Goal: Information Seeking & Learning: Check status

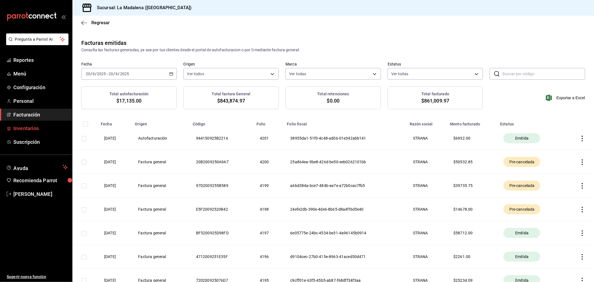
click at [26, 131] on span "Inventarios" at bounding box center [40, 128] width 54 height 8
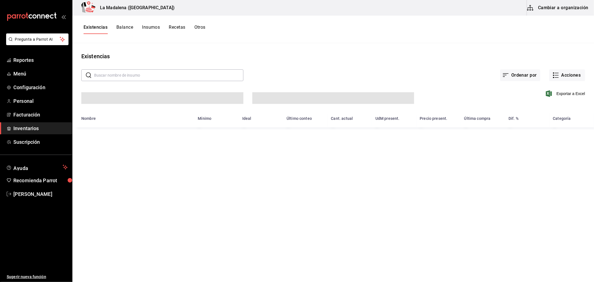
click at [204, 27] on button "Otros" at bounding box center [199, 28] width 11 height 9
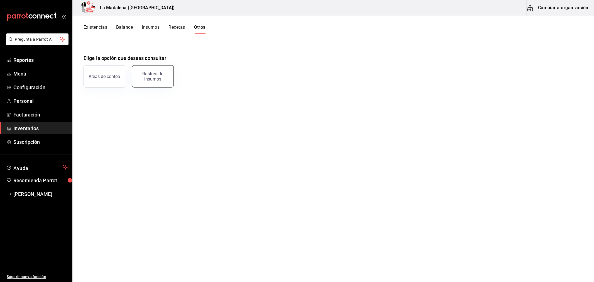
click at [168, 77] on div "Rastreo de insumos" at bounding box center [153, 76] width 35 height 11
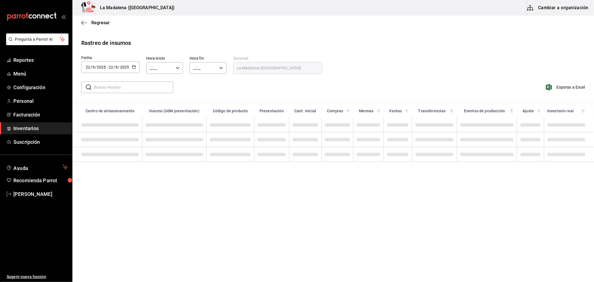
click at [128, 68] on input "2025" at bounding box center [124, 67] width 9 height 4
click at [124, 175] on li "Rango de fechas" at bounding box center [107, 172] width 53 height 13
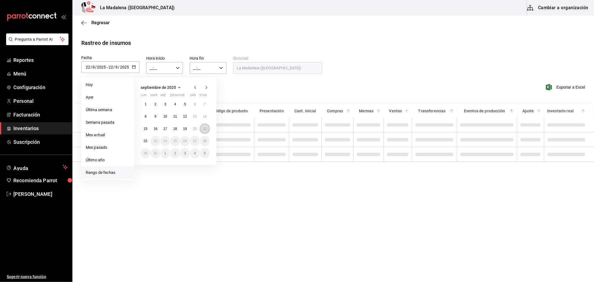
click at [204, 129] on abbr "21" at bounding box center [205, 129] width 4 height 4
type input "[DATE]"
type input "21"
type input "[DATE]"
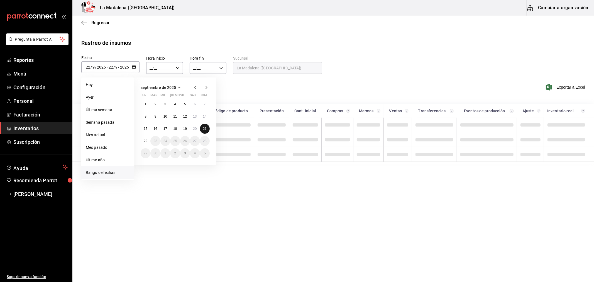
type input "21"
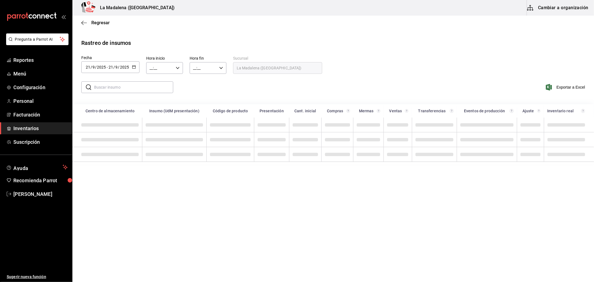
click at [121, 90] on input "text" at bounding box center [133, 87] width 79 height 11
type input "TOSTADAS"
click at [134, 68] on \(Stroke\) "button" at bounding box center [133, 66] width 3 height 3
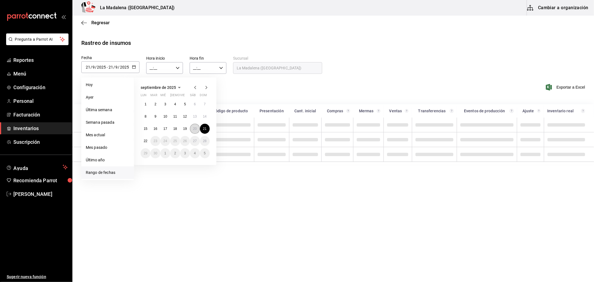
click at [197, 130] on button "20" at bounding box center [195, 129] width 10 height 10
click at [204, 130] on abbr "21" at bounding box center [205, 129] width 4 height 4
type input "[DATE]"
type input "20"
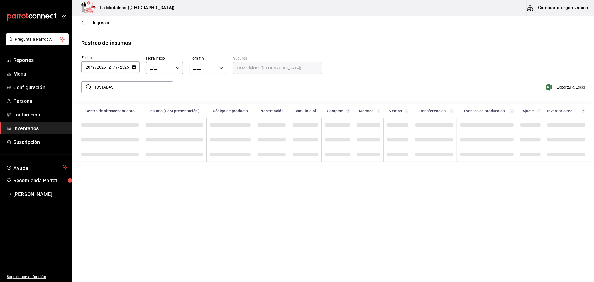
click at [159, 69] on input "__:__" at bounding box center [159, 67] width 27 height 11
click at [154, 93] on button "10" at bounding box center [155, 92] width 16 height 11
click at [153, 90] on span "10" at bounding box center [154, 92] width 9 height 4
click at [205, 92] on div at bounding box center [297, 141] width 594 height 282
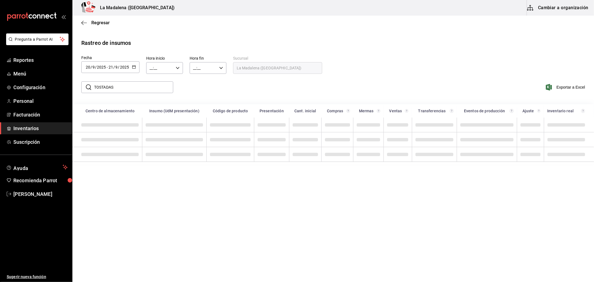
click at [170, 67] on input "__:__" at bounding box center [159, 67] width 27 height 11
click at [156, 90] on span "10" at bounding box center [154, 92] width 9 height 4
click at [232, 95] on div at bounding box center [297, 141] width 594 height 282
click at [95, 24] on span "Regresar" at bounding box center [100, 22] width 18 height 5
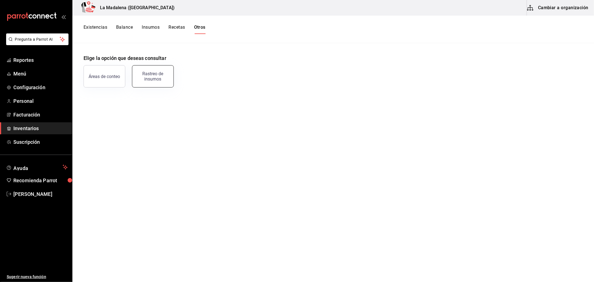
click at [141, 69] on button "Rastreo de insumos" at bounding box center [153, 76] width 42 height 22
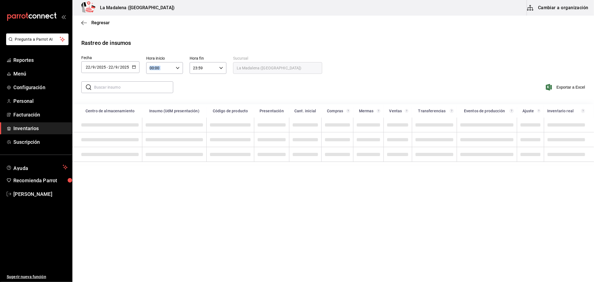
click at [174, 67] on div "00:00 Hora inicio" at bounding box center [164, 68] width 37 height 12
click at [157, 90] on span "10" at bounding box center [154, 92] width 9 height 4
type input "10:00"
click at [216, 77] on div at bounding box center [297, 141] width 594 height 282
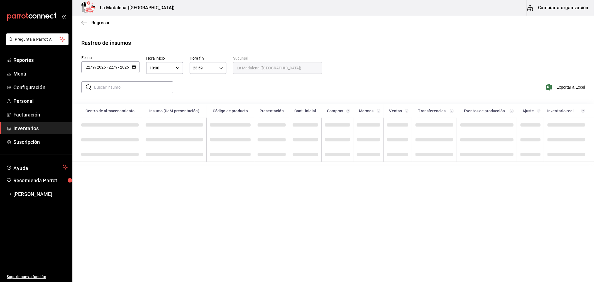
click at [215, 68] on input "23:59" at bounding box center [203, 67] width 27 height 11
click at [201, 77] on span "04" at bounding box center [198, 79] width 9 height 4
type input "04:59"
click at [251, 82] on div at bounding box center [297, 141] width 594 height 282
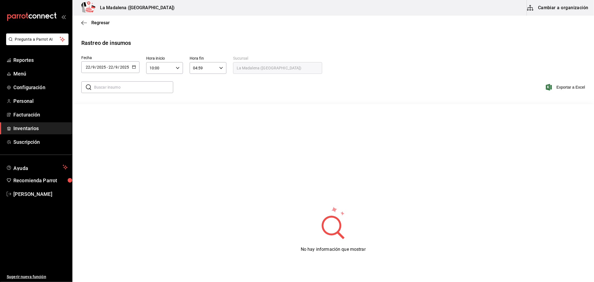
click at [145, 87] on input "text" at bounding box center [133, 87] width 79 height 11
type input "tostada"
click at [101, 22] on span "Regresar" at bounding box center [100, 22] width 18 height 5
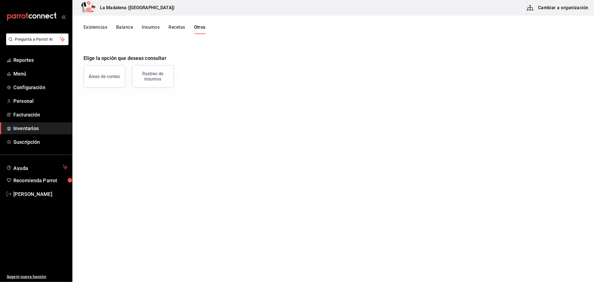
click at [102, 22] on div "Existencias Balance Insumos Recetas Otros" at bounding box center [332, 30] width 521 height 28
click at [34, 191] on span "[PERSON_NAME]" at bounding box center [40, 194] width 54 height 8
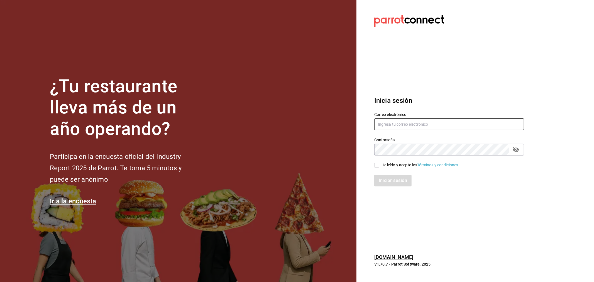
type input "[EMAIL_ADDRESS][DOMAIN_NAME]"
click at [419, 129] on input "[EMAIL_ADDRESS][DOMAIN_NAME]" at bounding box center [449, 124] width 150 height 12
click at [376, 163] on input "He leído y acepto los Términos y condiciones." at bounding box center [376, 165] width 5 height 5
checkbox input "true"
click at [384, 179] on button "Iniciar sesión" at bounding box center [393, 180] width 38 height 12
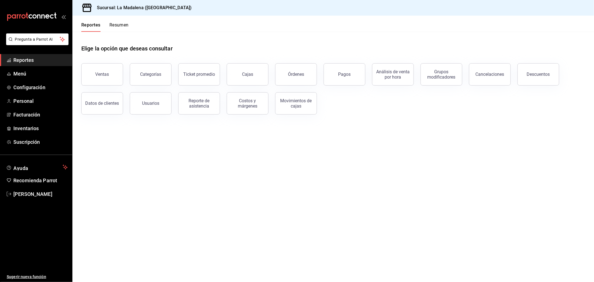
click at [465, 144] on main "Elige la opción que deseas consultar Ventas Categorías Ticket promedio Cajas Ór…" at bounding box center [332, 157] width 521 height 250
click at [28, 129] on span "Inventarios" at bounding box center [40, 128] width 54 height 8
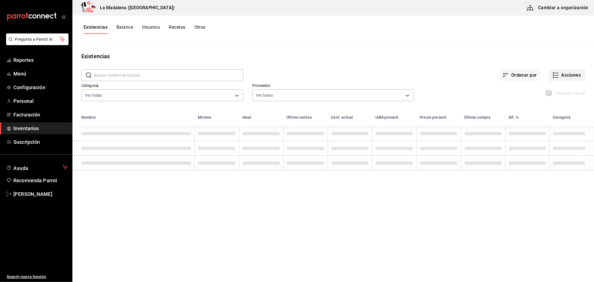
click at [569, 74] on button "Acciones" at bounding box center [567, 75] width 36 height 12
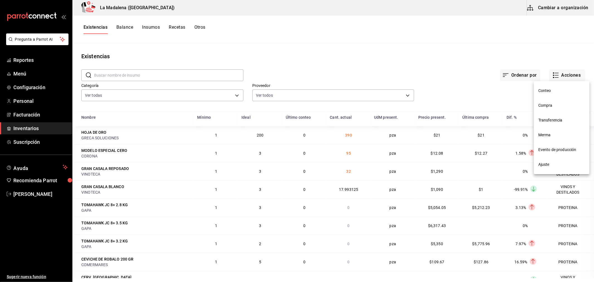
click at [548, 105] on span "Compra" at bounding box center [561, 105] width 47 height 6
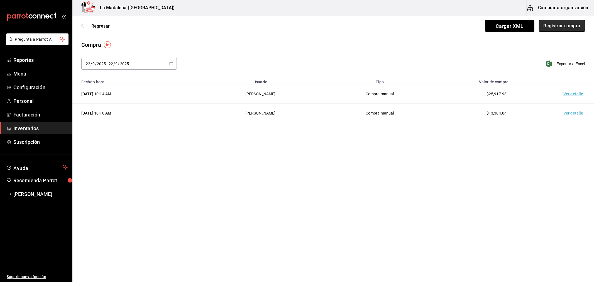
click at [574, 27] on button "Registrar compra" at bounding box center [562, 26] width 46 height 12
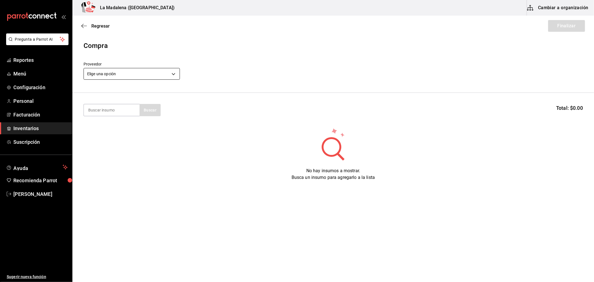
click at [109, 75] on body "Pregunta a Parrot AI Reportes Menú Configuración Personal Facturación Inventari…" at bounding box center [297, 125] width 594 height 250
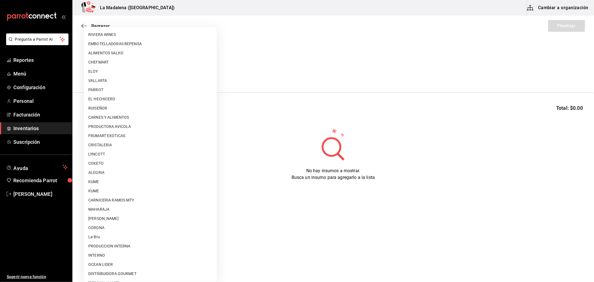
scroll to position [365, 0]
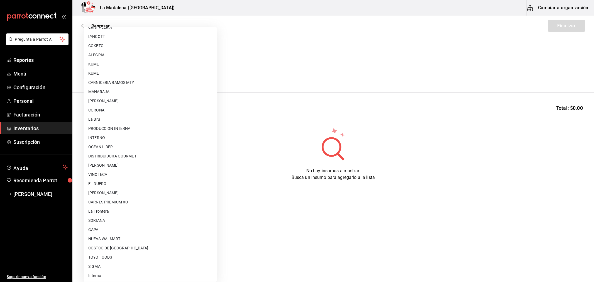
click at [109, 146] on li "OCEAN LIDER" at bounding box center [150, 146] width 133 height 9
type input "0cd50bf4-577e-4d99-b297-c5df4d4d9c11"
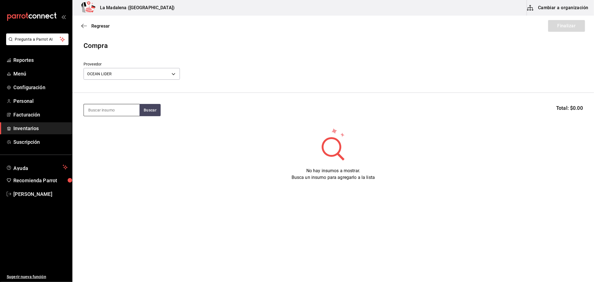
click at [107, 106] on input at bounding box center [112, 110] width 56 height 12
type input "PASTA"
click at [119, 133] on div "CAMARON PASTA (50 GR)" at bounding box center [111, 129] width 47 height 13
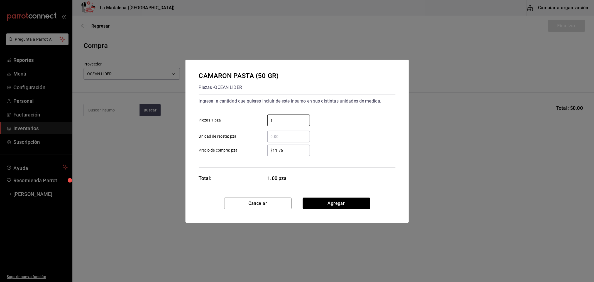
type input "1"
type input "$0.1"
click button "Agregar" at bounding box center [336, 203] width 67 height 12
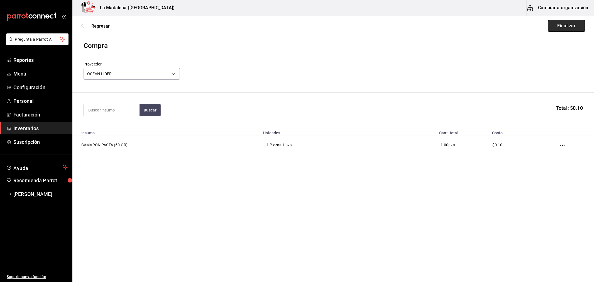
click at [574, 29] on button "Finalizar" at bounding box center [566, 26] width 37 height 12
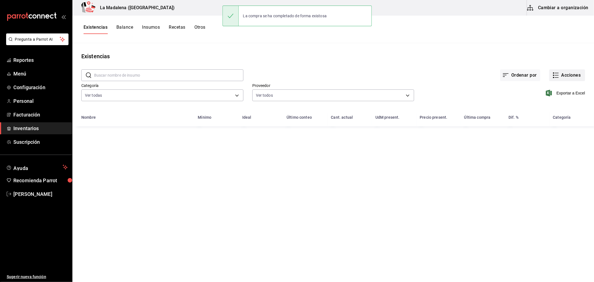
click at [567, 81] on button "Acciones" at bounding box center [567, 75] width 36 height 12
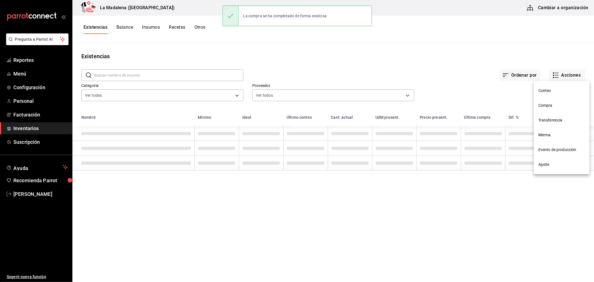
click at [547, 104] on span "Compra" at bounding box center [561, 105] width 47 height 6
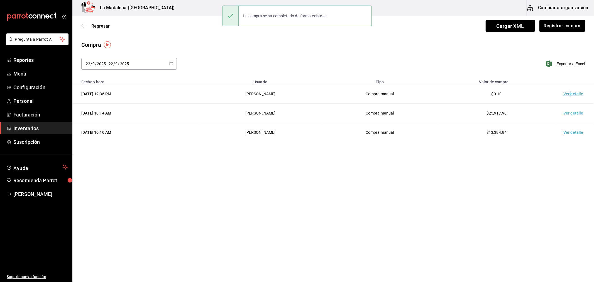
click at [570, 94] on td "Ver detalle" at bounding box center [574, 93] width 39 height 19
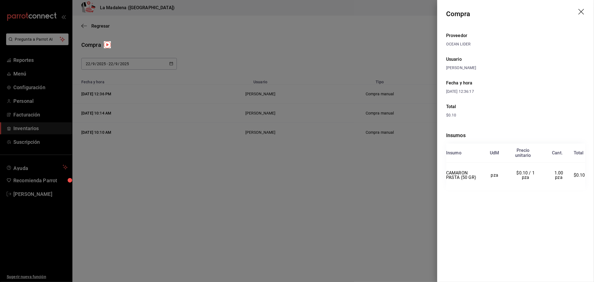
click at [583, 11] on icon "drag" at bounding box center [581, 12] width 7 height 7
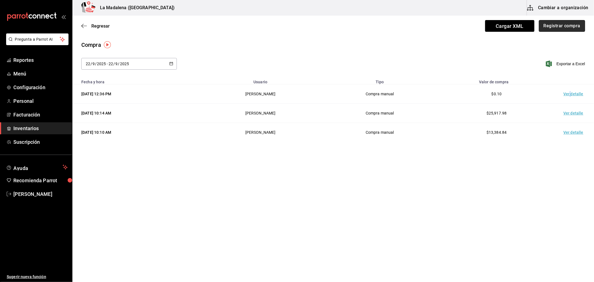
click at [568, 27] on button "Registrar compra" at bounding box center [562, 26] width 46 height 12
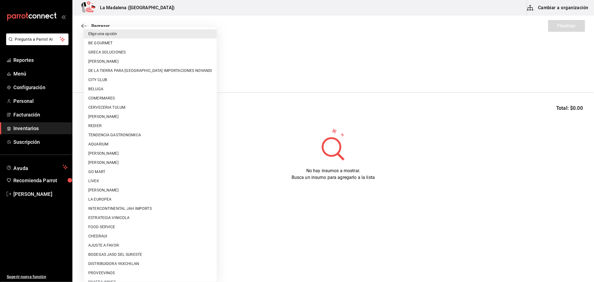
click at [118, 77] on body "Pregunta a Parrot AI Reportes Menú Configuración Personal Facturación Inventari…" at bounding box center [297, 125] width 594 height 250
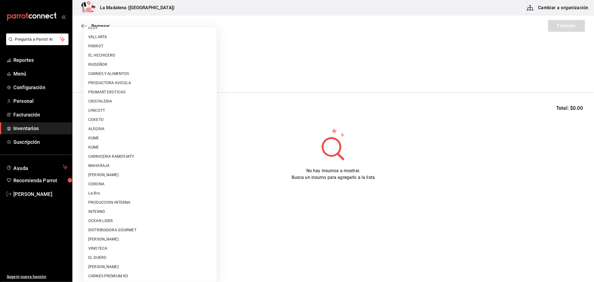
scroll to position [365, 0]
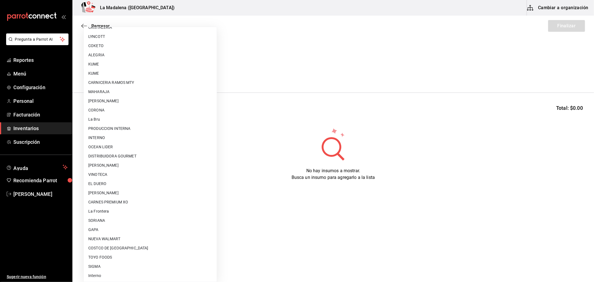
click at [126, 193] on li "CARLOS ALFONSO TAPIA VARGAS" at bounding box center [150, 192] width 133 height 9
type input "315b81d5-d420-441a-a150-3d316ba9d60a"
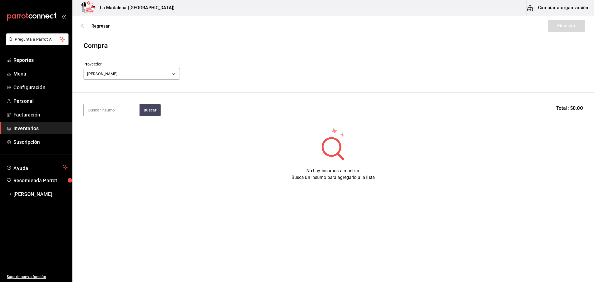
click at [107, 110] on input at bounding box center [112, 110] width 56 height 12
type input "TIGRE"
click at [114, 135] on div "Piezas - CARLOS ALFONSO TAPIA VARGAS" at bounding box center [110, 132] width 45 height 6
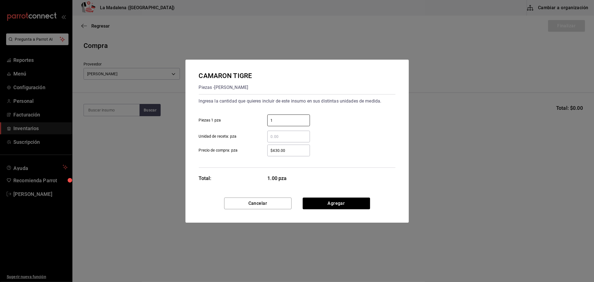
type input "1"
type input "$0.1"
click button "Agregar" at bounding box center [336, 203] width 67 height 12
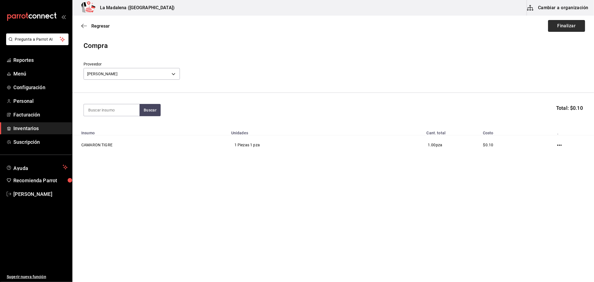
click at [567, 29] on button "Finalizar" at bounding box center [566, 26] width 37 height 12
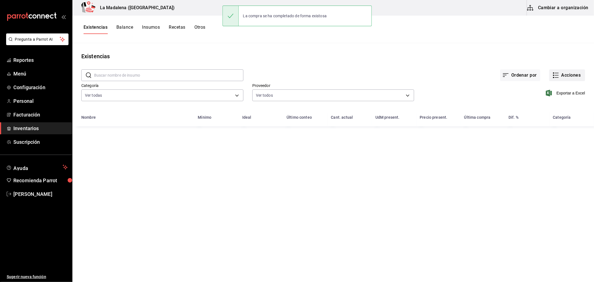
click at [568, 75] on button "Acciones" at bounding box center [567, 75] width 36 height 12
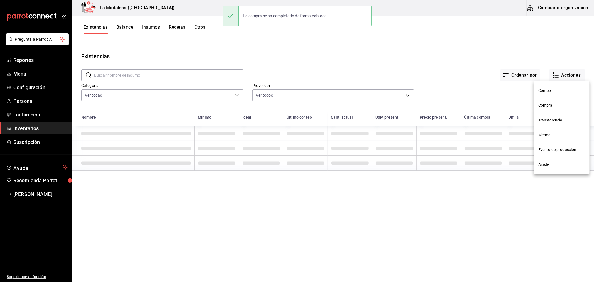
click at [547, 107] on span "Compra" at bounding box center [561, 105] width 47 height 6
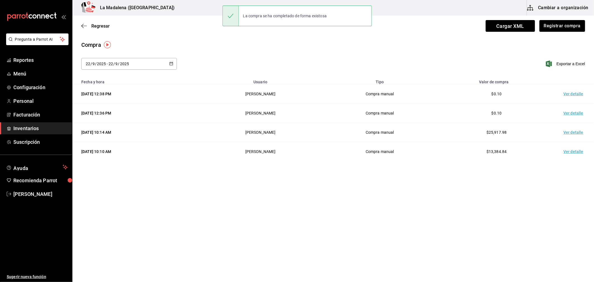
click at [571, 95] on td "Ver detalle" at bounding box center [574, 93] width 39 height 19
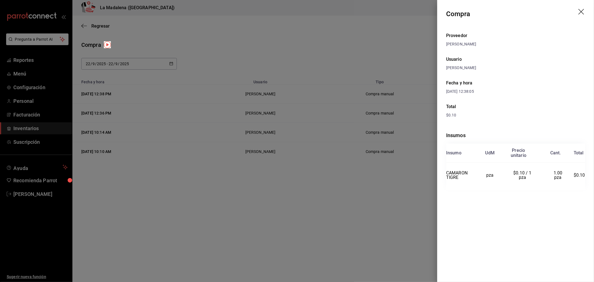
click at [581, 12] on icon "drag" at bounding box center [581, 12] width 6 height 6
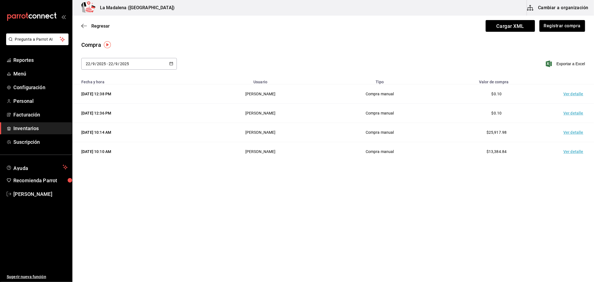
click at [33, 129] on span "Inventarios" at bounding box center [40, 128] width 54 height 8
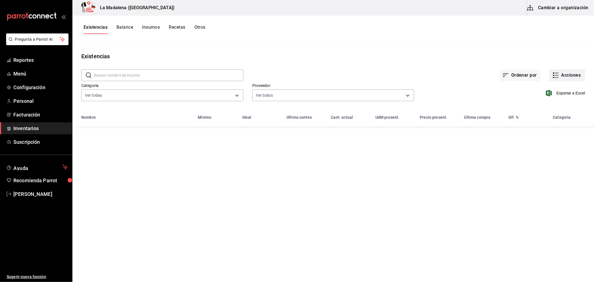
click at [574, 73] on button "Acciones" at bounding box center [567, 75] width 36 height 12
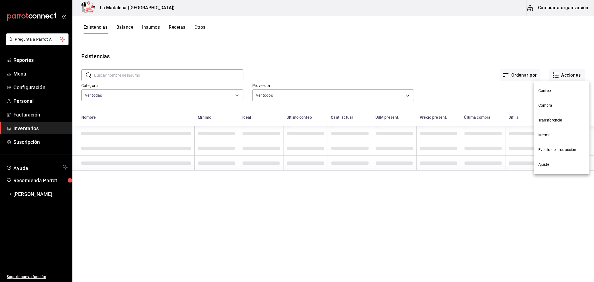
click at [544, 136] on span "Merma" at bounding box center [561, 135] width 47 height 6
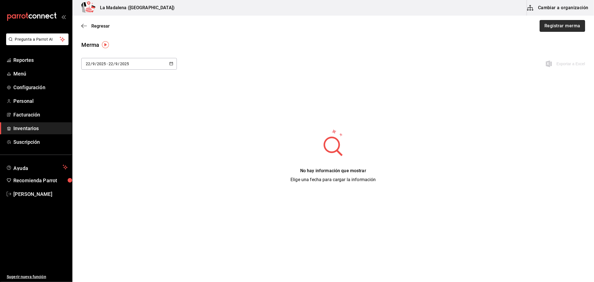
click at [553, 27] on button "Registrar merma" at bounding box center [561, 26] width 45 height 12
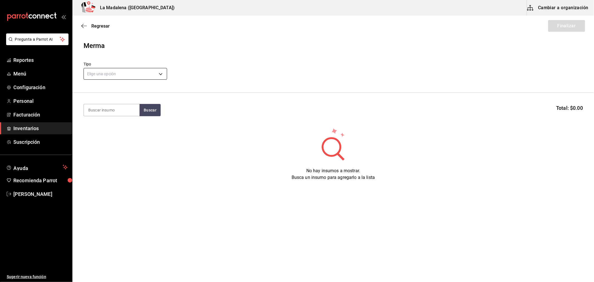
click at [141, 75] on body "Pregunta a Parrot AI Reportes Menú Configuración Personal Facturación Inventari…" at bounding box center [297, 125] width 594 height 250
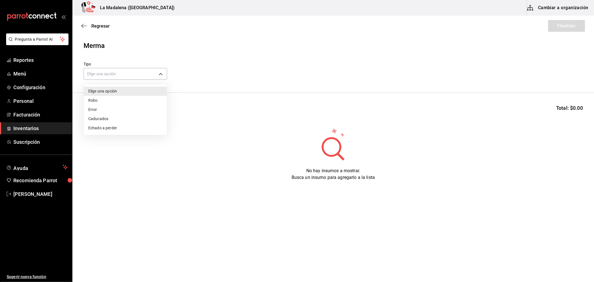
click at [94, 113] on li "Error" at bounding box center [125, 109] width 83 height 9
type input "ERROR"
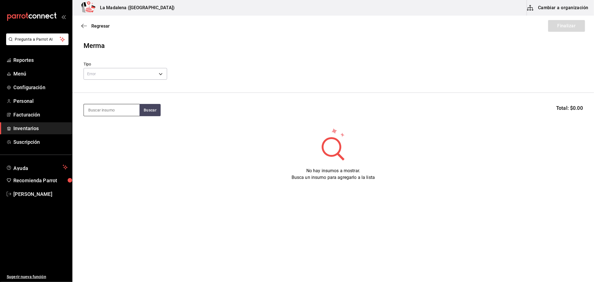
click at [117, 115] on input at bounding box center [112, 110] width 56 height 12
type input "TOTO"
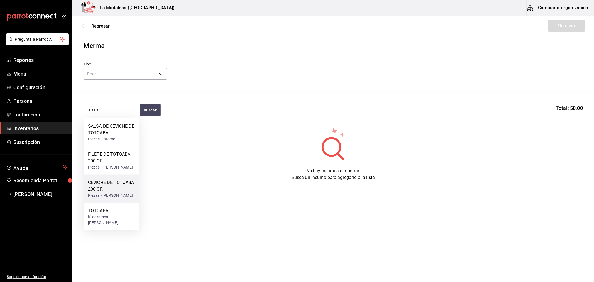
click at [119, 198] on div "Piezas - CARLOS ALFONSO TAPIA VARGAS" at bounding box center [111, 195] width 47 height 6
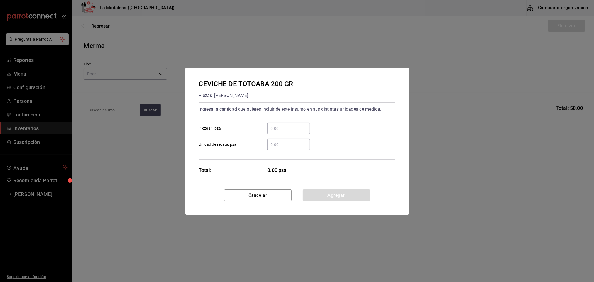
click at [173, 106] on div "CEVICHE DE TOTOABA 200 GR Piezas - CARLOS ALFONSO TAPIA VARGAS Ingresa la canti…" at bounding box center [297, 141] width 594 height 282
click at [241, 193] on button "Cancelar" at bounding box center [257, 195] width 67 height 12
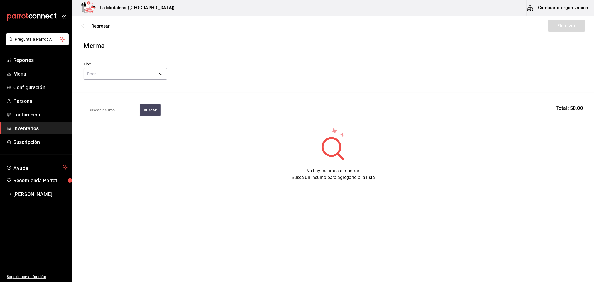
click at [116, 110] on input at bounding box center [112, 110] width 56 height 12
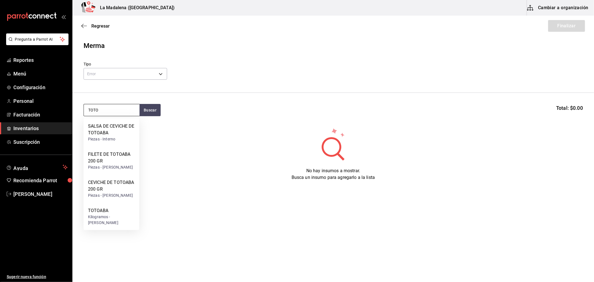
type input "TOTO"
click at [119, 165] on div "Piezas - CARLOS ALFONSO TAPIA VARGAS" at bounding box center [111, 167] width 47 height 6
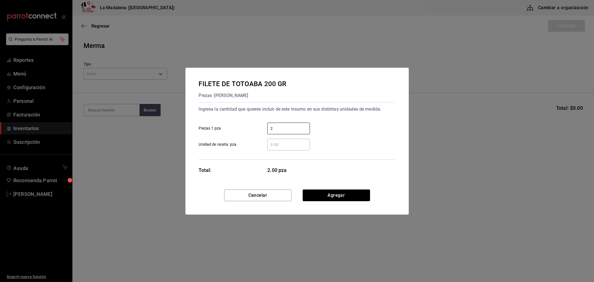
type input "2"
click button "Agregar" at bounding box center [336, 195] width 67 height 12
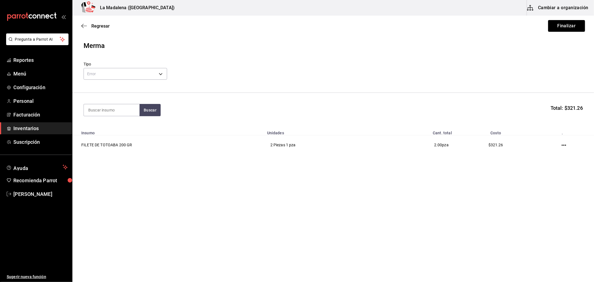
click at [576, 28] on button "Finalizar" at bounding box center [566, 26] width 37 height 12
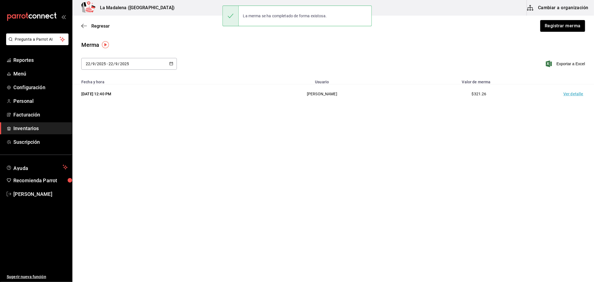
click at [572, 93] on td "Ver detalle" at bounding box center [574, 93] width 39 height 19
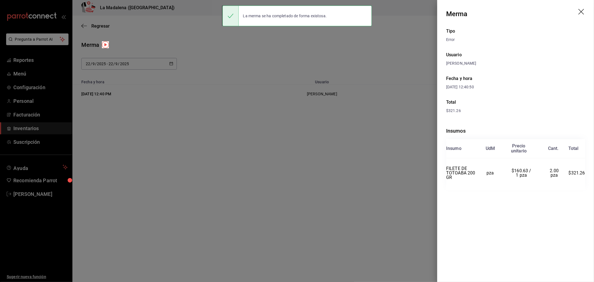
click at [582, 11] on icon "drag" at bounding box center [581, 12] width 7 height 7
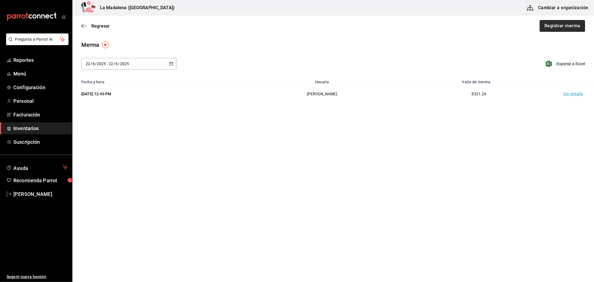
click at [571, 27] on button "Registrar merma" at bounding box center [561, 26] width 45 height 12
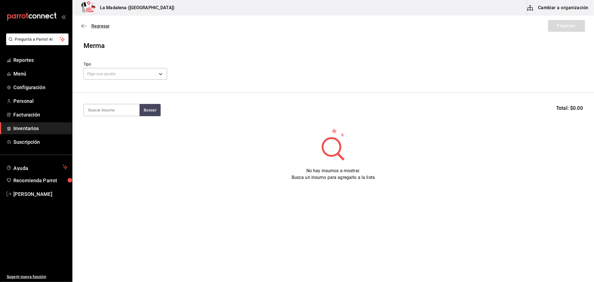
click at [97, 25] on span "Regresar" at bounding box center [100, 25] width 18 height 5
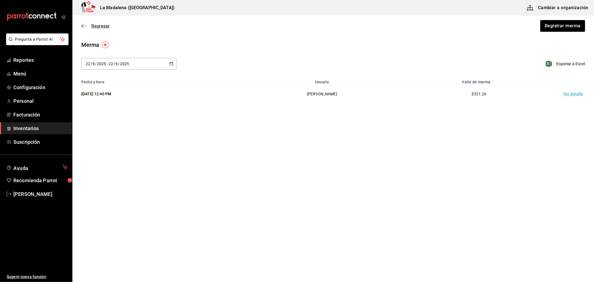
click at [106, 25] on span "Regresar" at bounding box center [100, 25] width 18 height 5
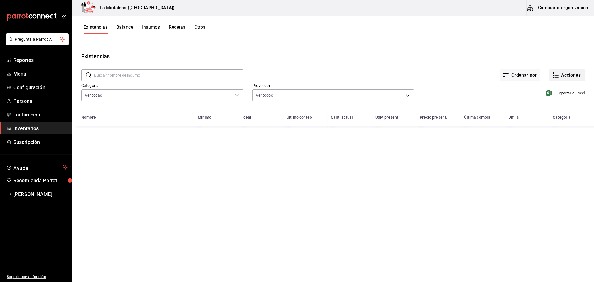
click at [562, 74] on button "Acciones" at bounding box center [567, 75] width 36 height 12
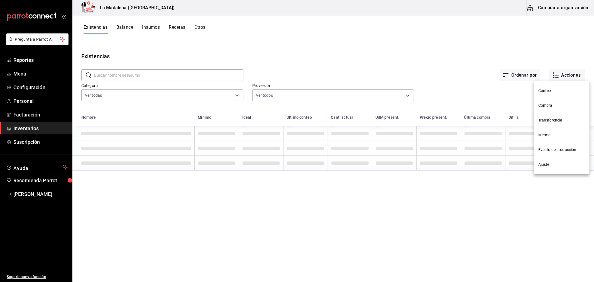
click at [541, 106] on span "Compra" at bounding box center [561, 105] width 47 height 6
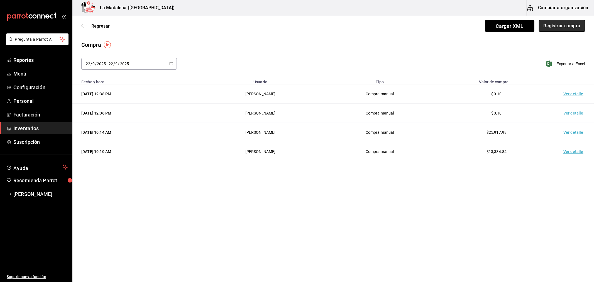
click at [555, 26] on button "Registrar compra" at bounding box center [562, 26] width 46 height 12
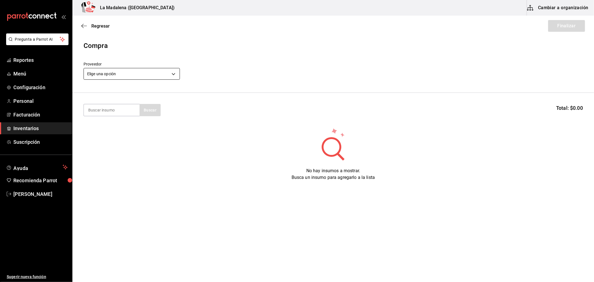
click at [154, 80] on div "Elige una opción default" at bounding box center [131, 73] width 96 height 15
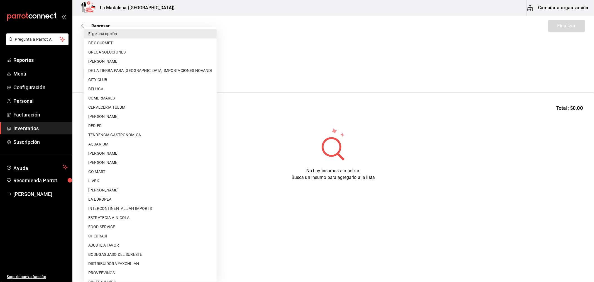
click at [152, 76] on body "Pregunta a Parrot AI Reportes Menú Configuración Personal Facturación Inventari…" at bounding box center [297, 125] width 594 height 250
click at [112, 97] on li "COMERMARES" at bounding box center [150, 98] width 133 height 9
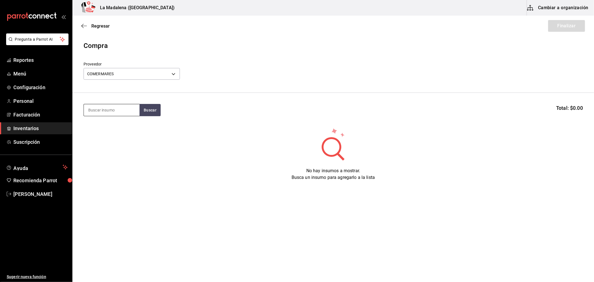
click at [109, 107] on input at bounding box center [112, 110] width 56 height 12
click at [136, 77] on body "Pregunta a Parrot AI Reportes Menú Configuración Personal Facturación Inventari…" at bounding box center [297, 125] width 594 height 250
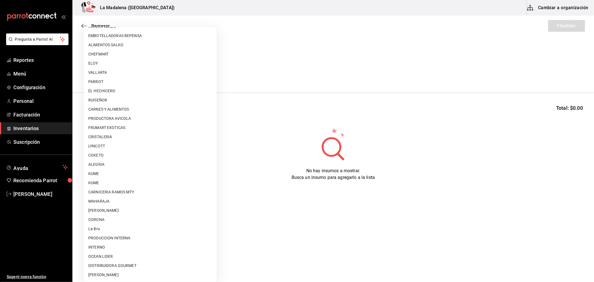
scroll to position [365, 0]
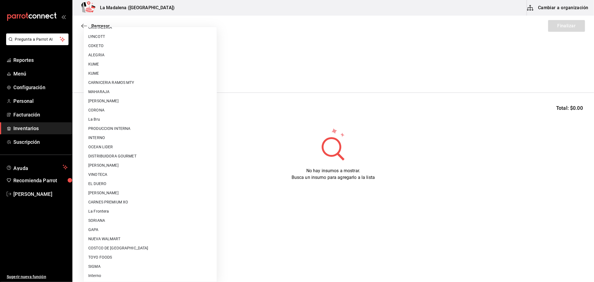
click at [148, 192] on li "CARLOS ALFONSO TAPIA VARGAS" at bounding box center [150, 192] width 133 height 9
type input "315b81d5-d420-441a-a150-3d316ba9d60a"
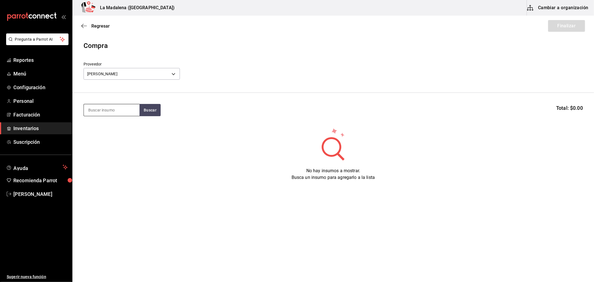
click at [124, 108] on input at bounding box center [112, 110] width 56 height 12
type input "TOTO"
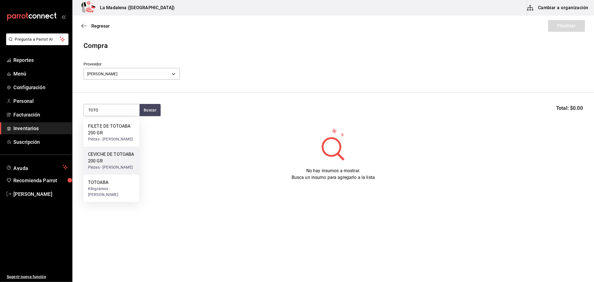
click at [119, 164] on div "CEVICHE DE TOTOABA 200 GR" at bounding box center [111, 157] width 47 height 13
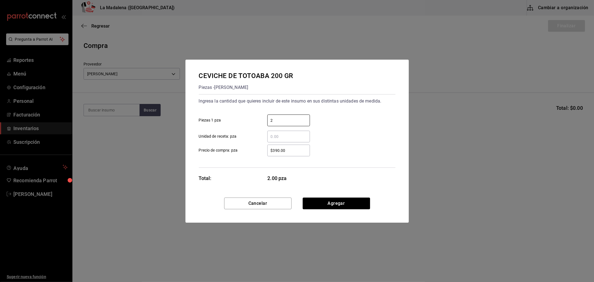
type input "2"
type input "$0.1"
click button "Agregar" at bounding box center [336, 203] width 67 height 12
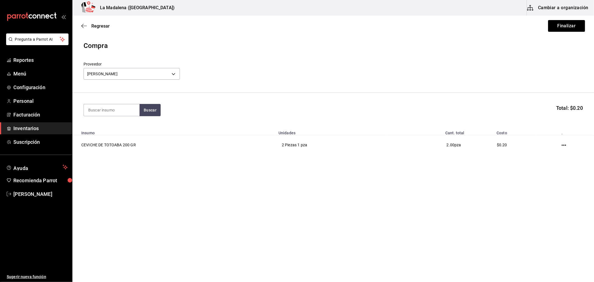
click at [546, 31] on div "Regresar Finalizar" at bounding box center [332, 26] width 521 height 21
click at [550, 30] on button "Finalizar" at bounding box center [566, 26] width 37 height 12
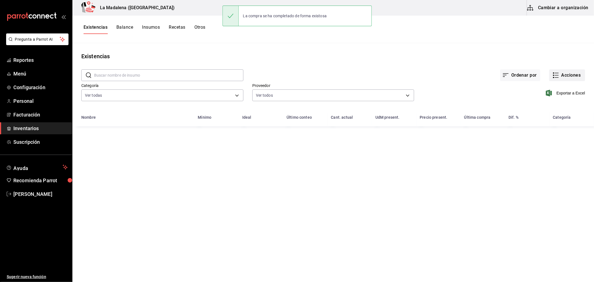
click at [564, 76] on button "Acciones" at bounding box center [567, 75] width 36 height 12
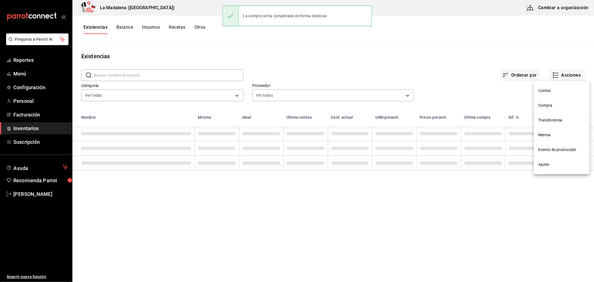
click at [545, 104] on span "Compra" at bounding box center [561, 105] width 47 height 6
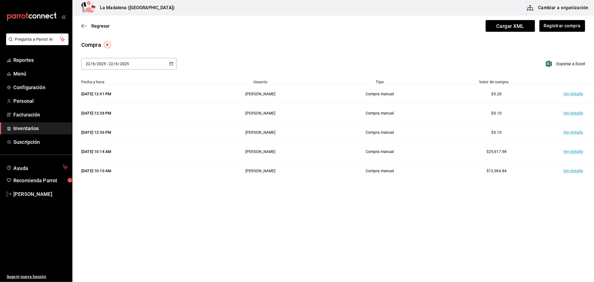
click at [571, 92] on td "Ver detalle" at bounding box center [574, 93] width 39 height 19
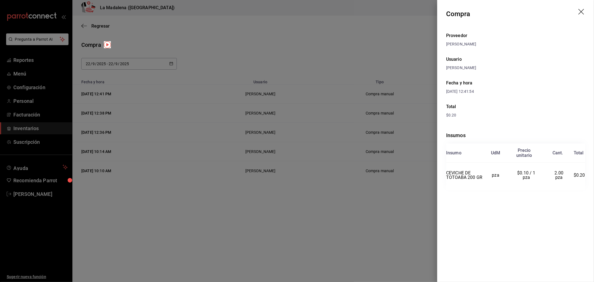
click at [579, 11] on icon "drag" at bounding box center [581, 12] width 7 height 7
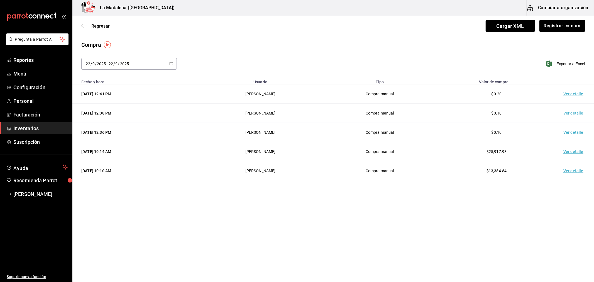
drag, startPoint x: 34, startPoint y: 130, endPoint x: 35, endPoint y: 126, distance: 4.3
click at [34, 130] on span "Inventarios" at bounding box center [40, 128] width 54 height 8
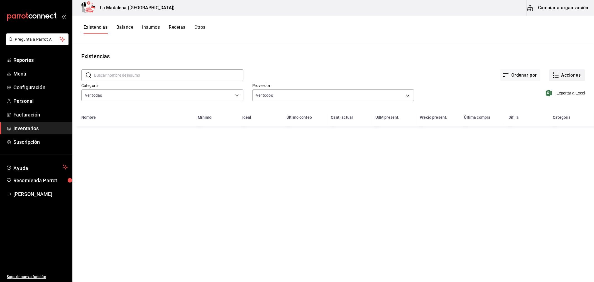
click at [565, 77] on button "Acciones" at bounding box center [567, 75] width 36 height 12
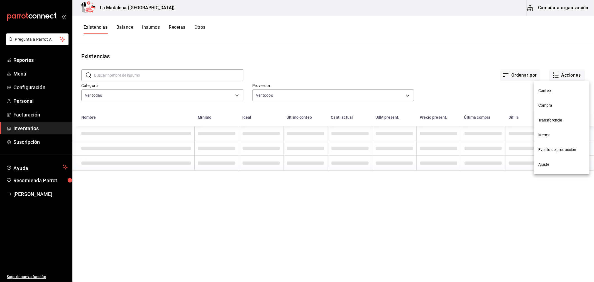
click at [547, 105] on span "Compra" at bounding box center [561, 105] width 47 height 6
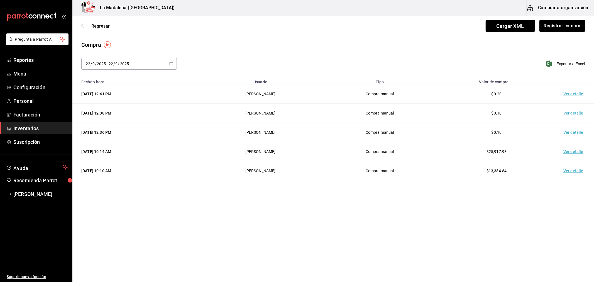
click at [564, 17] on div "Regresar Cargar XML Registrar compra" at bounding box center [332, 26] width 521 height 21
click at [560, 25] on button "Registrar compra" at bounding box center [562, 26] width 46 height 12
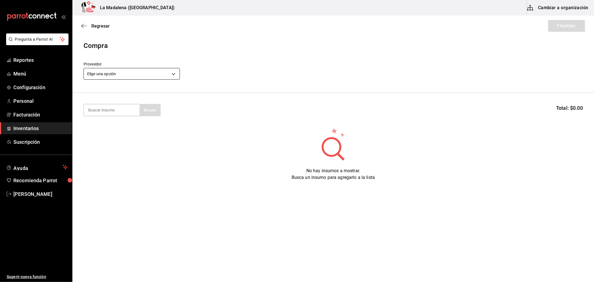
click at [143, 76] on body "Pregunta a Parrot AI Reportes Menú Configuración Personal Facturación Inventari…" at bounding box center [297, 125] width 594 height 250
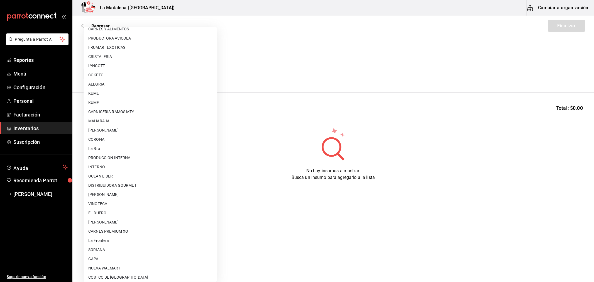
scroll to position [365, 0]
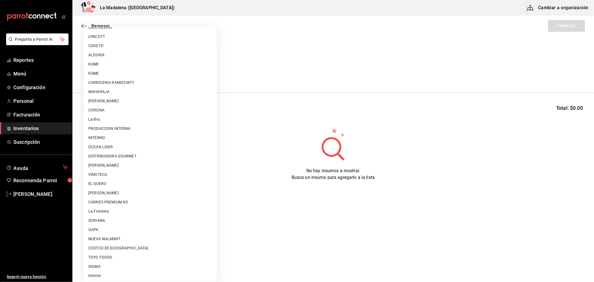
click at [103, 225] on li "GAPA" at bounding box center [150, 229] width 133 height 9
type input "6ab27149-1398-43e9-b738-270e30eb1364"
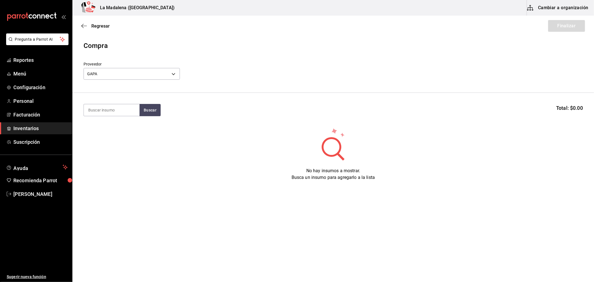
click at [109, 118] on section "Buscar Total: $0.00" at bounding box center [332, 110] width 521 height 35
click at [110, 114] on input at bounding box center [112, 110] width 56 height 12
type input "FILE"
click at [106, 155] on div "FILETE NACIONAL 250 GR" at bounding box center [111, 157] width 47 height 13
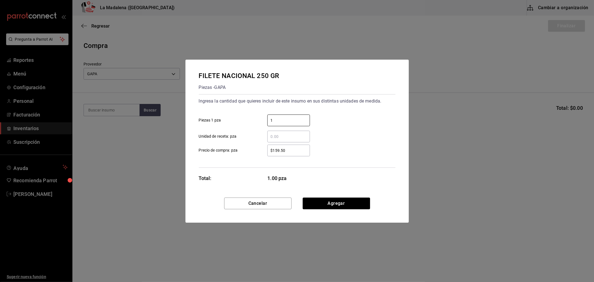
type input "1"
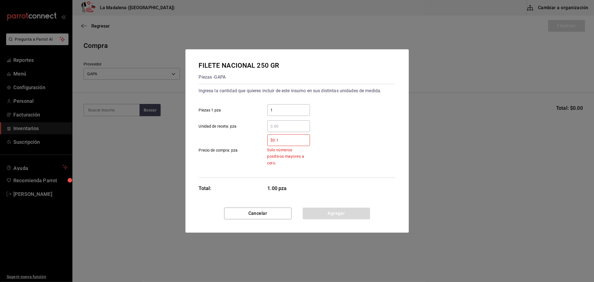
type input "$0.1"
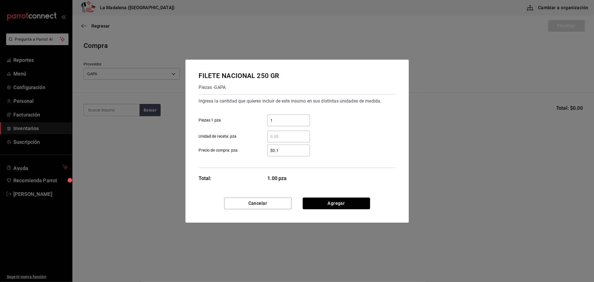
click button "Agregar" at bounding box center [336, 203] width 67 height 12
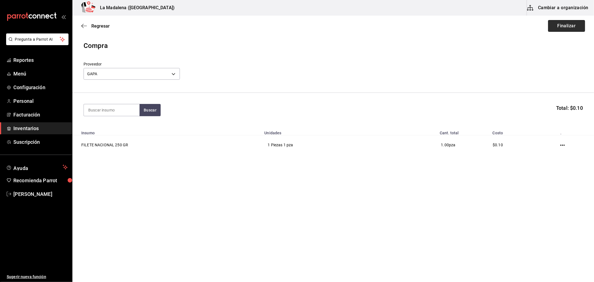
click at [550, 23] on button "Finalizar" at bounding box center [566, 26] width 37 height 12
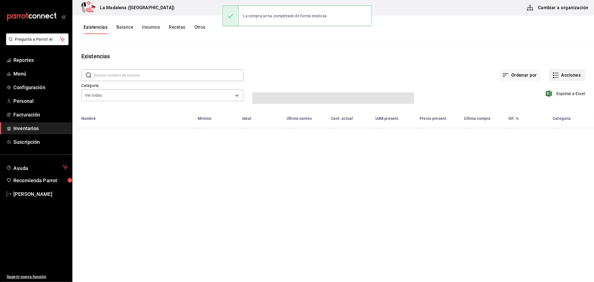
click at [563, 76] on button "Acciones" at bounding box center [567, 75] width 36 height 12
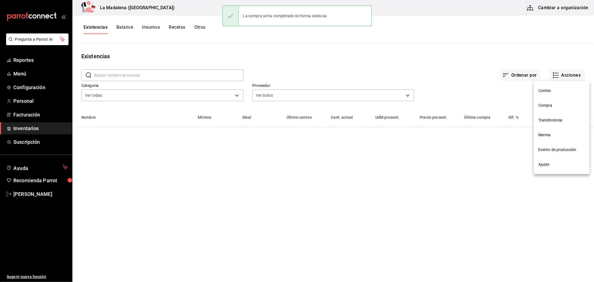
click at [543, 105] on span "Compra" at bounding box center [561, 105] width 47 height 6
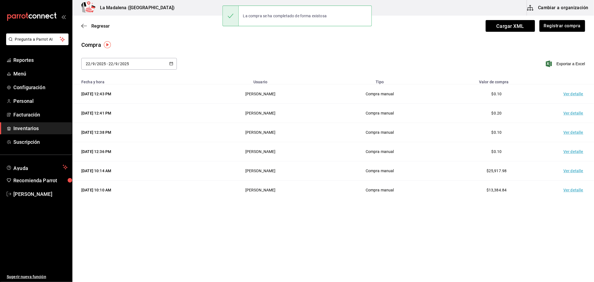
click at [577, 94] on td "Ver detalle" at bounding box center [574, 93] width 39 height 19
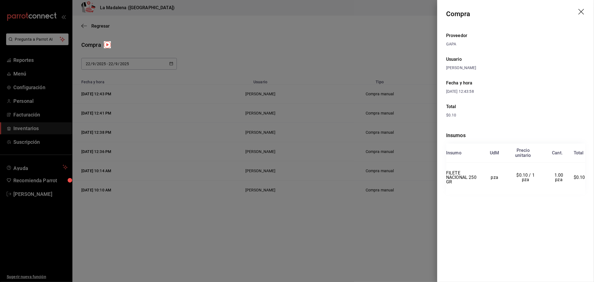
click at [583, 9] on icon "drag" at bounding box center [581, 12] width 6 height 6
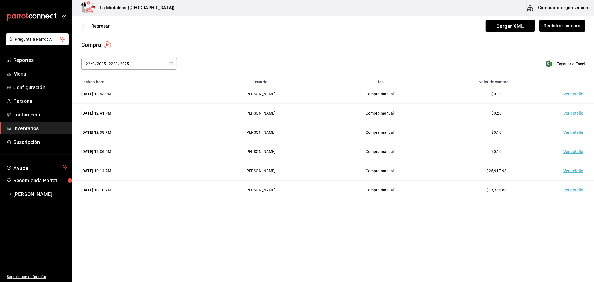
click at [31, 131] on span "Inventarios" at bounding box center [40, 128] width 54 height 8
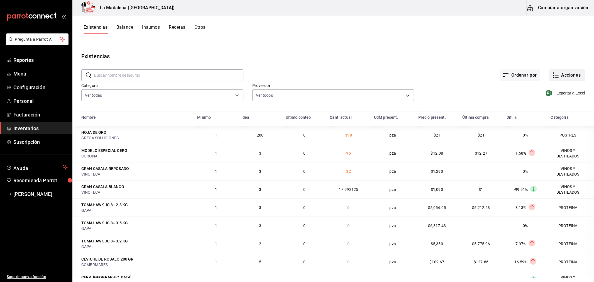
click at [564, 74] on button "Acciones" at bounding box center [567, 75] width 36 height 12
click at [543, 106] on span "Compra" at bounding box center [561, 105] width 47 height 6
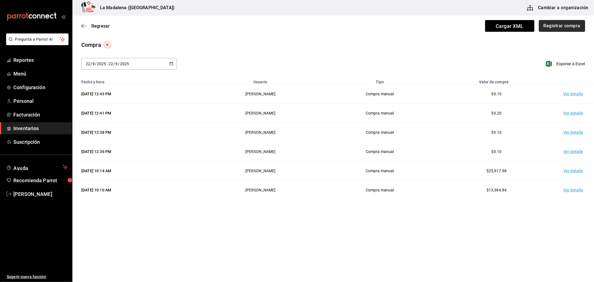
click at [560, 26] on button "Registrar compra" at bounding box center [562, 26] width 46 height 12
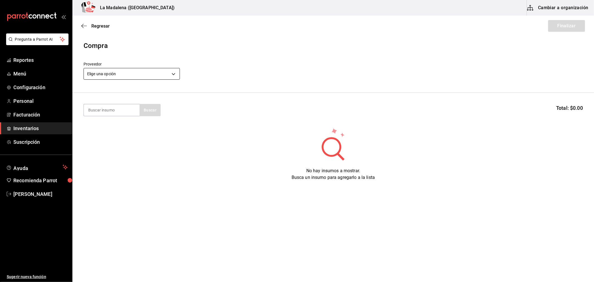
click at [145, 74] on body "Pregunta a Parrot AI Reportes Menú Configuración Personal Facturación Inventari…" at bounding box center [297, 125] width 594 height 250
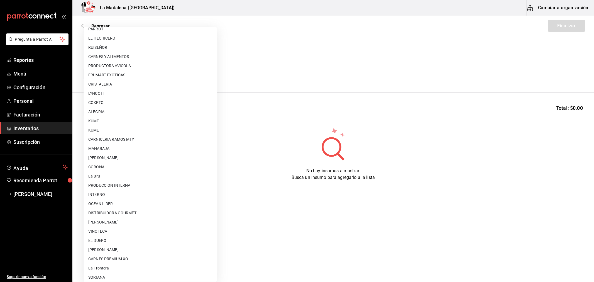
scroll to position [365, 0]
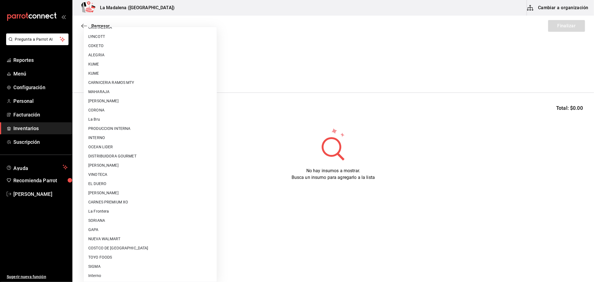
drag, startPoint x: 118, startPoint y: 202, endPoint x: 118, endPoint y: 197, distance: 4.7
click at [119, 202] on li "CARNES PREMIUM XO" at bounding box center [150, 201] width 133 height 9
type input "54e8a872-6d4b-4a35-871b-737f2548723c"
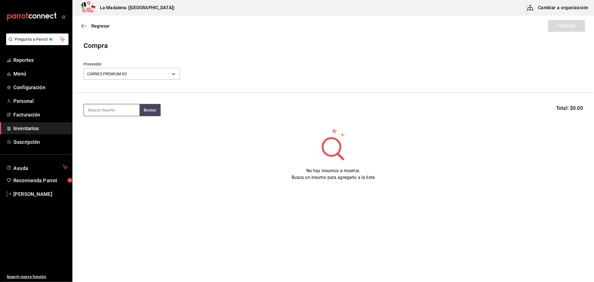
click at [113, 112] on input at bounding box center [112, 110] width 56 height 12
type input "LAMINA"
click at [111, 126] on div "LAMINA DE RIB EYE 120 GR" at bounding box center [111, 129] width 47 height 13
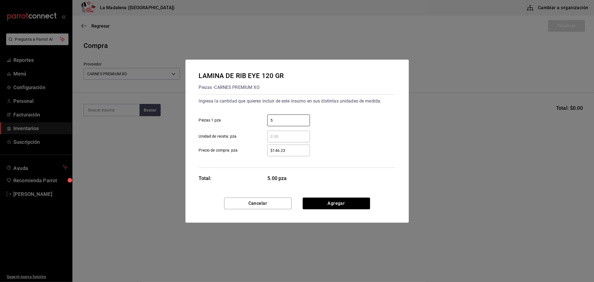
type input "5"
type input "$0.1"
click button "Agregar" at bounding box center [336, 203] width 67 height 12
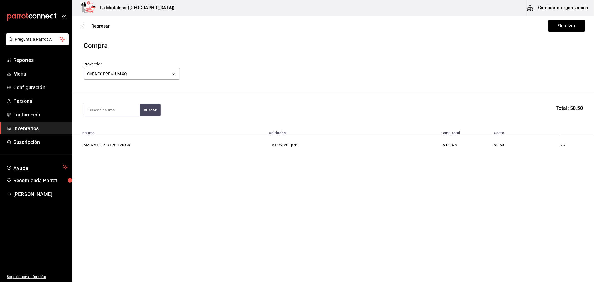
click at [571, 24] on button "Finalizar" at bounding box center [566, 26] width 37 height 12
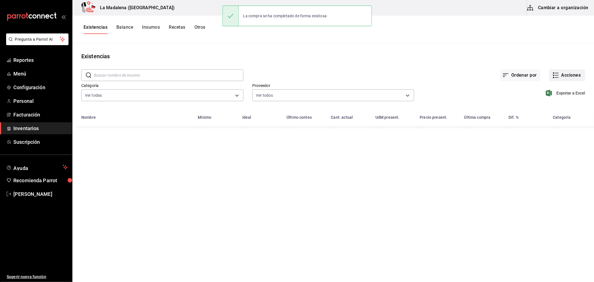
click at [571, 76] on button "Acciones" at bounding box center [567, 75] width 36 height 12
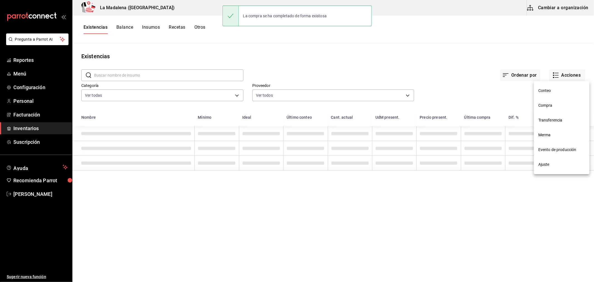
click at [550, 105] on span "Compra" at bounding box center [561, 105] width 47 height 6
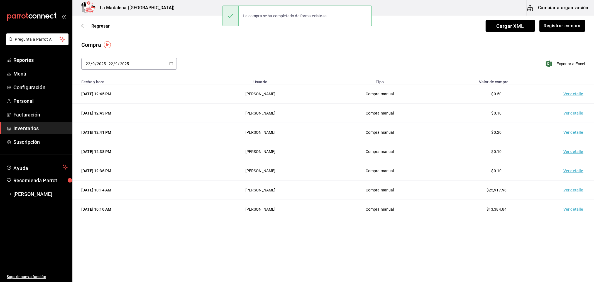
click at [570, 92] on td "Ver detalle" at bounding box center [574, 93] width 39 height 19
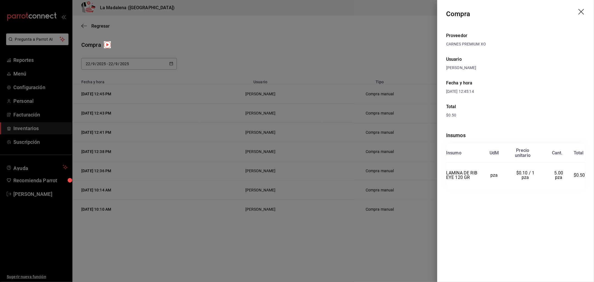
click at [580, 13] on icon "drag" at bounding box center [581, 12] width 7 height 7
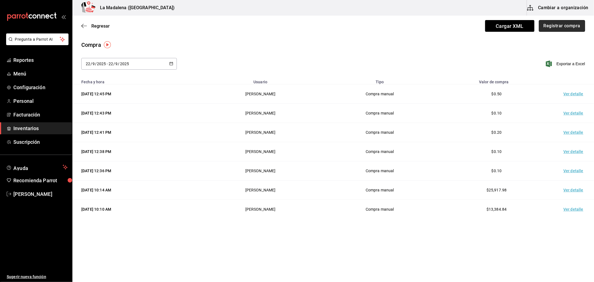
click at [571, 22] on button "Registrar compra" at bounding box center [562, 26] width 46 height 12
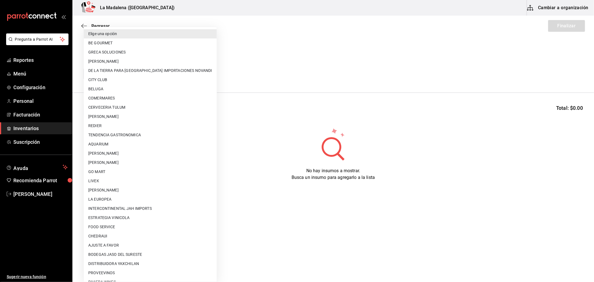
click at [127, 77] on body "Pregunta a Parrot AI Reportes Menú Configuración Personal Facturación Inventari…" at bounding box center [297, 125] width 594 height 250
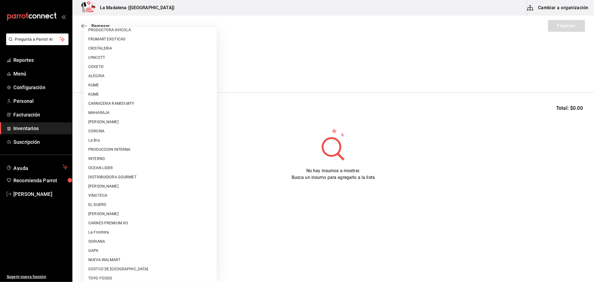
scroll to position [365, 0]
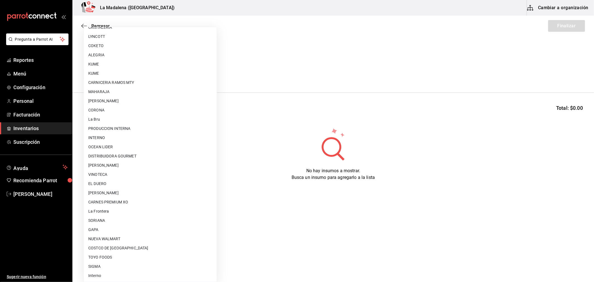
click at [135, 129] on li "PRODUCCION INTERNA" at bounding box center [150, 128] width 133 height 9
type input "87994001-4809-4af2-bb25-541b74e25a5c"
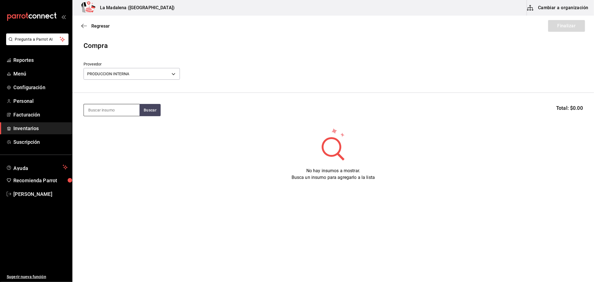
click at [119, 106] on input at bounding box center [112, 110] width 56 height 12
type input "MOSTA"
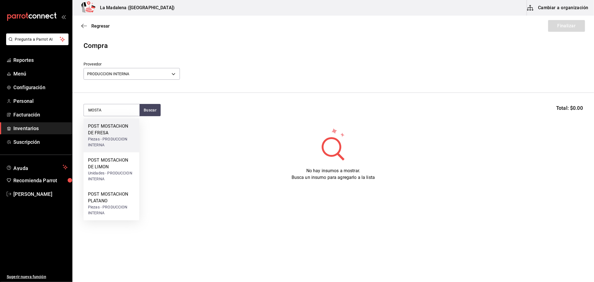
click at [118, 139] on div "Piezas - PRODUCCION INTERNA" at bounding box center [111, 142] width 47 height 12
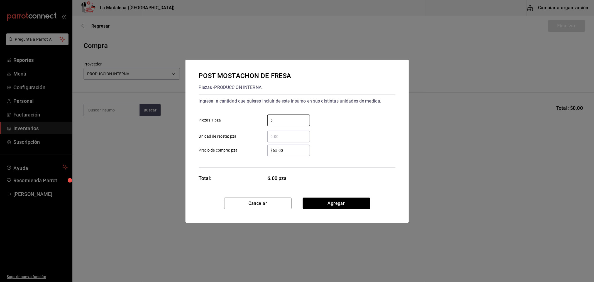
type input "6"
type input "$0.01"
click button "Agregar" at bounding box center [336, 203] width 67 height 12
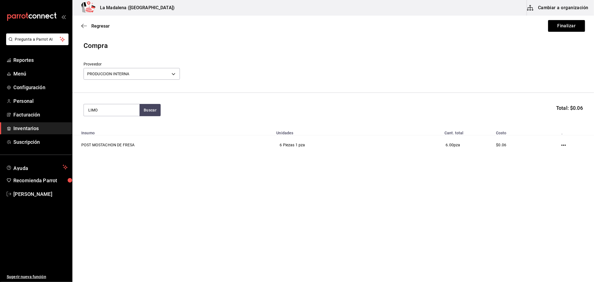
type input "LIMO"
click at [118, 139] on div "Unidades - PRODUCCION INTERNA" at bounding box center [111, 142] width 47 height 12
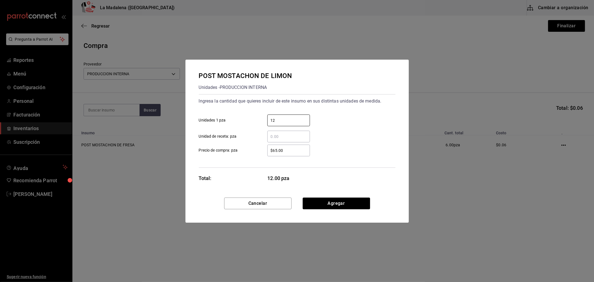
type input "12"
type input "$0.1"
click button "Agregar" at bounding box center [336, 203] width 67 height 12
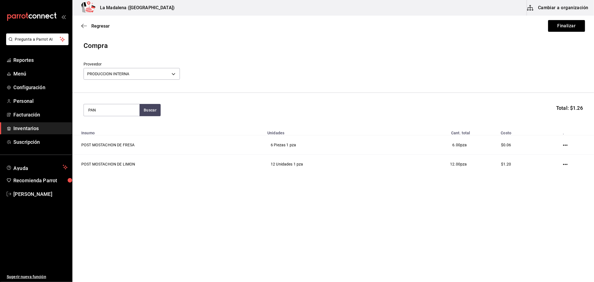
type input "PAN"
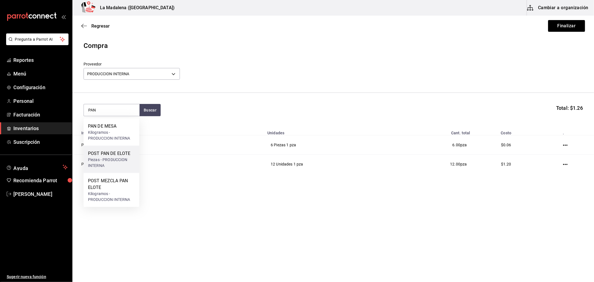
click at [117, 161] on div "Piezas - PRODUCCION INTERNA" at bounding box center [111, 163] width 47 height 12
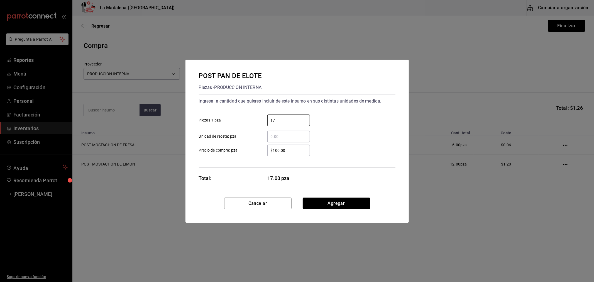
type input "17"
type input "$0.1"
click button "Agregar" at bounding box center [336, 203] width 67 height 12
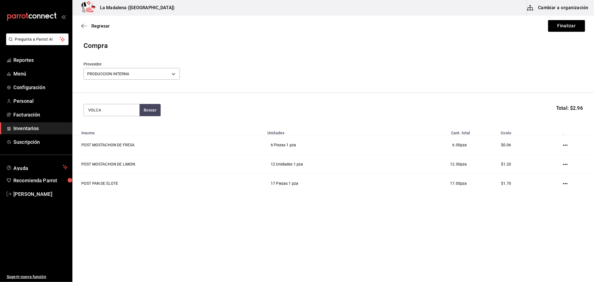
type input "VOLCA"
click at [112, 132] on div "POST VOLCAN DE CHOCOLATE" at bounding box center [111, 129] width 47 height 13
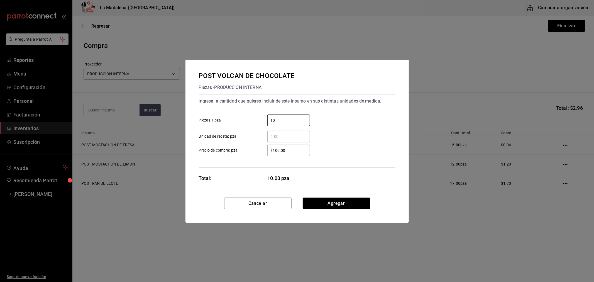
type input "10"
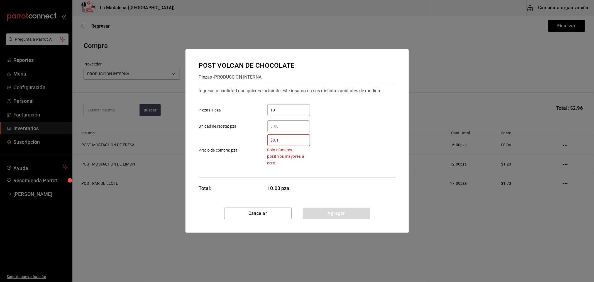
type input "$0.1"
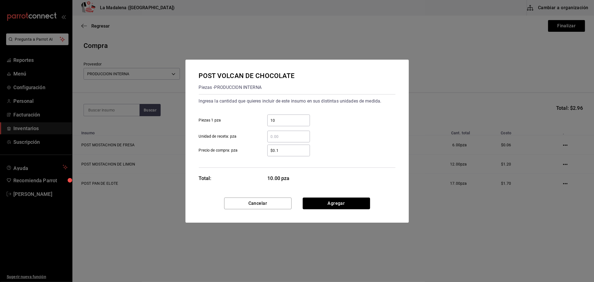
click button "Agregar" at bounding box center [336, 203] width 67 height 12
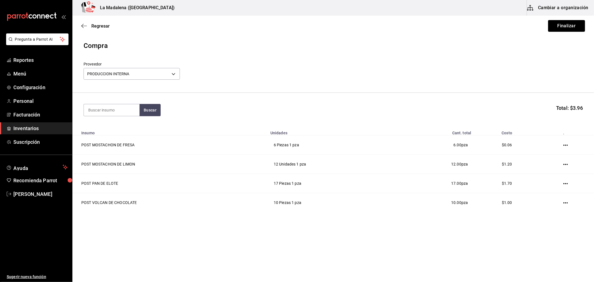
click at [562, 30] on button "Finalizar" at bounding box center [566, 26] width 37 height 12
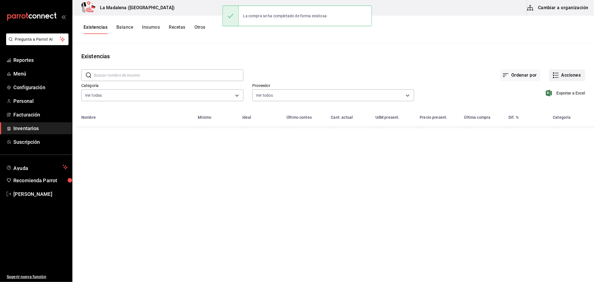
click at [571, 76] on button "Acciones" at bounding box center [567, 75] width 36 height 12
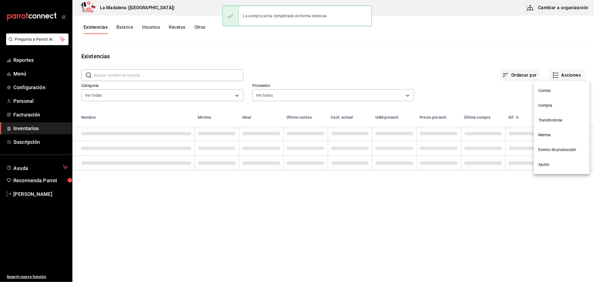
click at [552, 107] on span "Compra" at bounding box center [561, 105] width 47 height 6
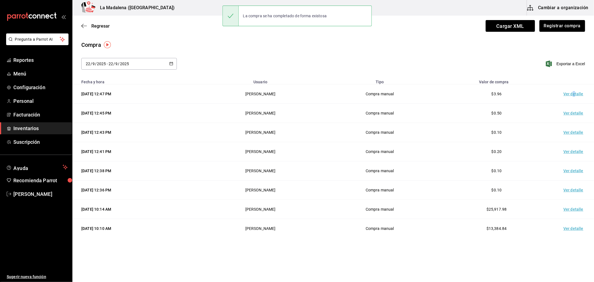
click at [574, 95] on td "Ver detalle" at bounding box center [574, 93] width 39 height 19
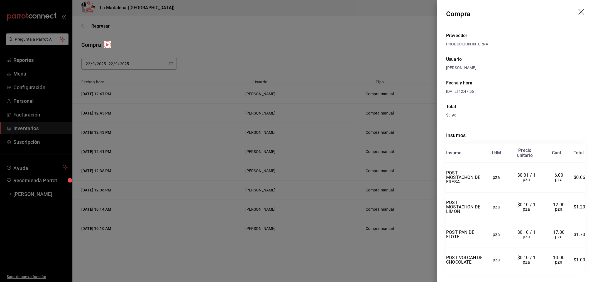
click at [578, 12] on icon "drag" at bounding box center [581, 12] width 6 height 6
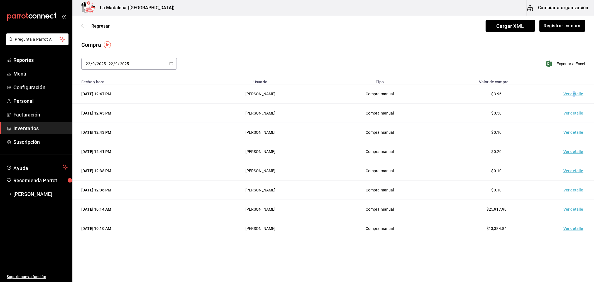
click at [30, 131] on span "Inventarios" at bounding box center [40, 128] width 54 height 8
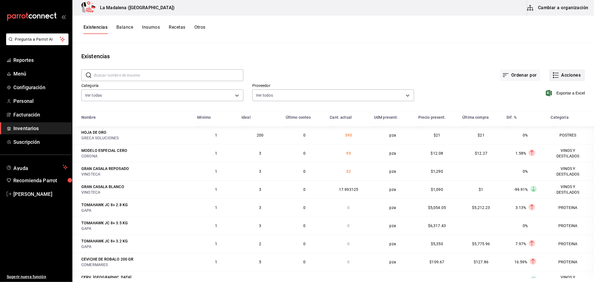
click at [566, 74] on button "Acciones" at bounding box center [567, 75] width 36 height 12
click at [547, 139] on li "Merma" at bounding box center [562, 134] width 56 height 15
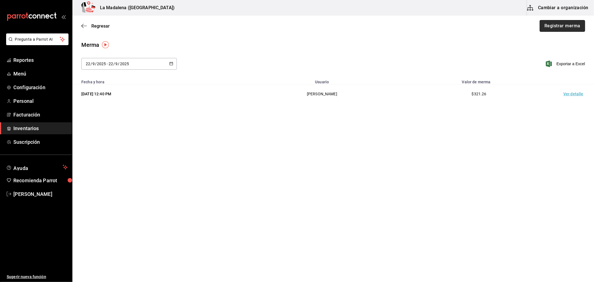
click at [561, 28] on button "Registrar merma" at bounding box center [561, 26] width 45 height 12
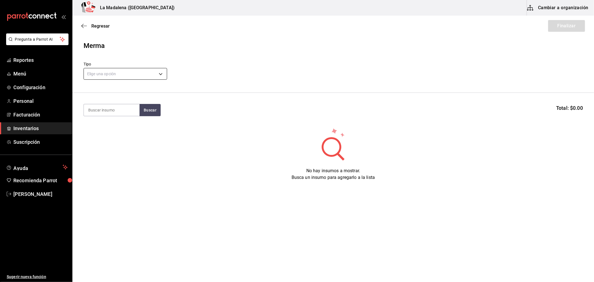
click at [115, 74] on body "Pregunta a Parrot AI Reportes Menú Configuración Personal Facturación Inventari…" at bounding box center [297, 125] width 594 height 250
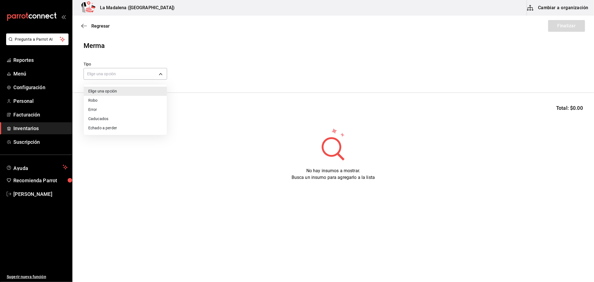
click at [109, 107] on li "Error" at bounding box center [125, 109] width 83 height 9
type input "ERROR"
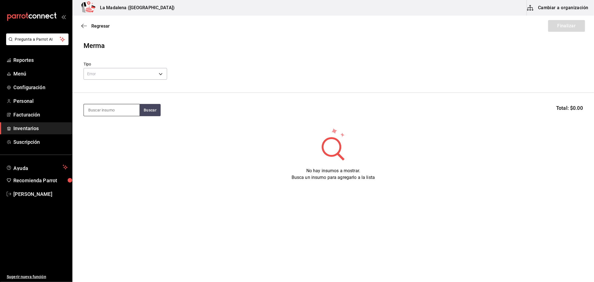
click at [109, 108] on input at bounding box center [112, 110] width 56 height 12
type input "SALMO"
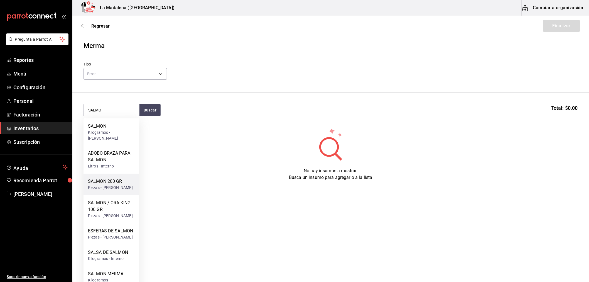
click at [120, 178] on div "SALMON 200 GR" at bounding box center [110, 181] width 45 height 7
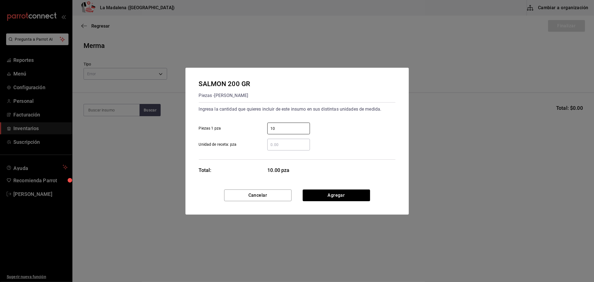
type input "10"
click button "Agregar" at bounding box center [336, 195] width 67 height 12
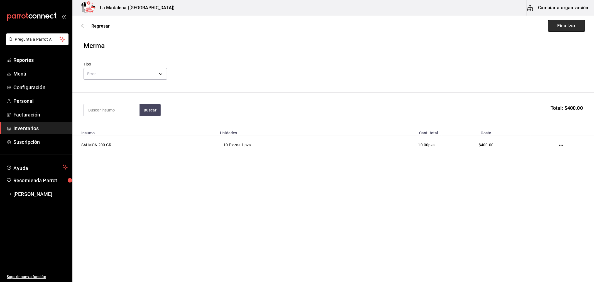
click at [566, 23] on button "Finalizar" at bounding box center [566, 26] width 37 height 12
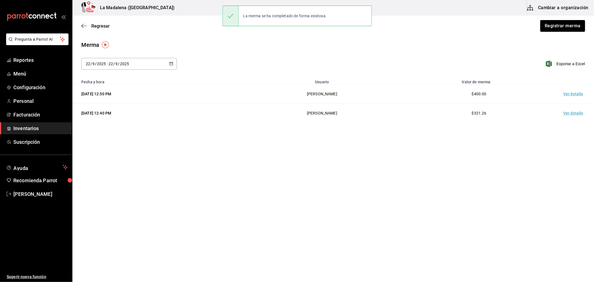
click at [575, 95] on td "Ver detalle" at bounding box center [574, 93] width 39 height 19
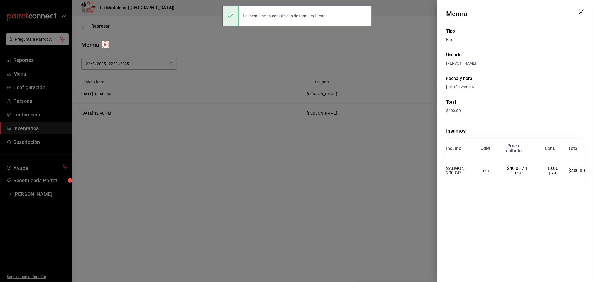
click at [582, 11] on icon "drag" at bounding box center [581, 12] width 7 height 7
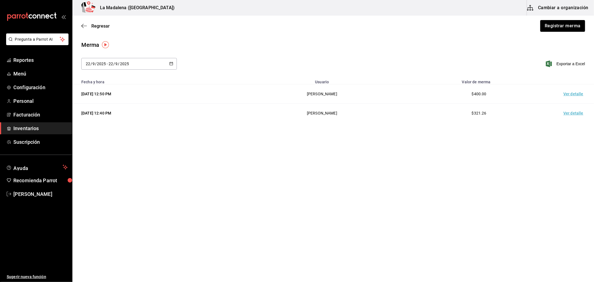
click at [34, 129] on span "Inventarios" at bounding box center [40, 128] width 54 height 8
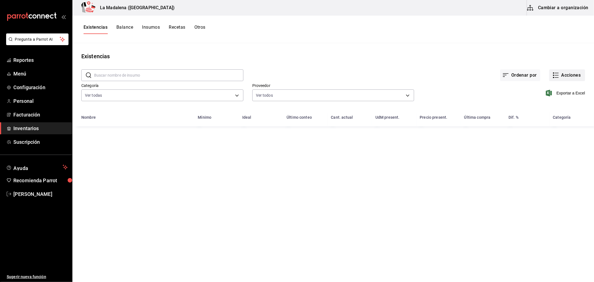
click at [564, 75] on button "Acciones" at bounding box center [567, 75] width 36 height 12
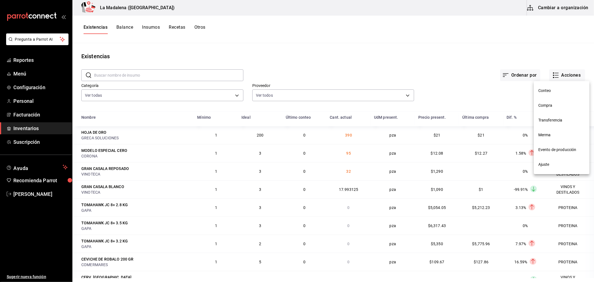
click at [552, 103] on span "Compra" at bounding box center [561, 105] width 47 height 6
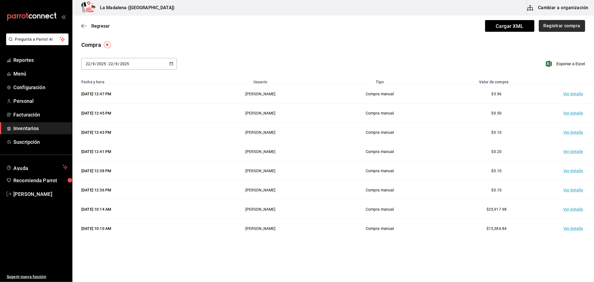
click at [568, 27] on button "Registrar compra" at bounding box center [562, 26] width 46 height 12
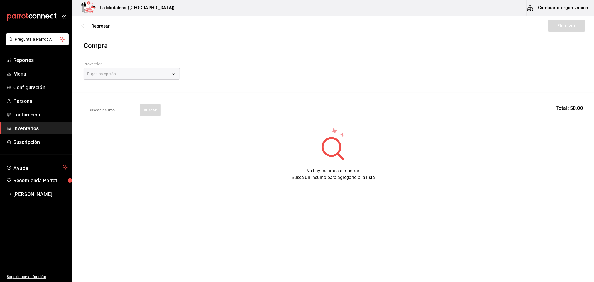
click at [114, 75] on div "Elige una opción" at bounding box center [131, 74] width 96 height 12
click at [114, 75] on body "Pregunta a Parrot AI Reportes Menú Configuración Personal Facturación Inventari…" at bounding box center [297, 125] width 594 height 250
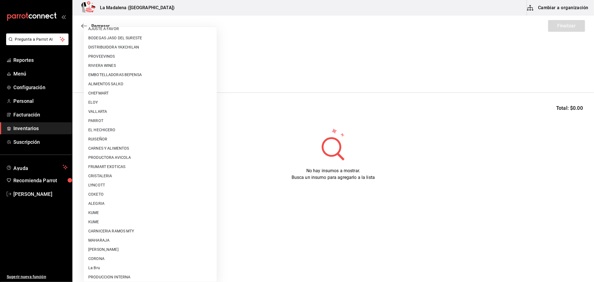
scroll to position [365, 0]
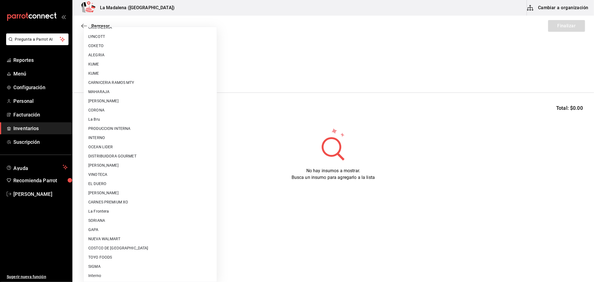
click at [119, 194] on li "CARLOS ALFONSO TAPIA VARGAS" at bounding box center [150, 192] width 133 height 9
type input "315b81d5-d420-441a-a150-3d316ba9d60a"
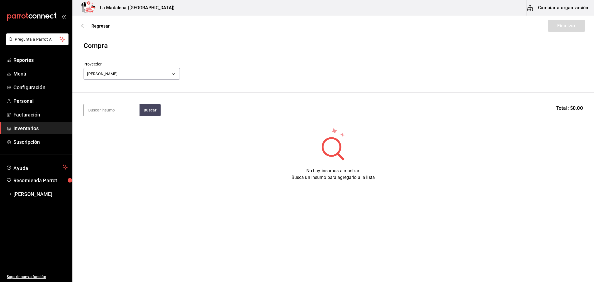
click at [104, 106] on input at bounding box center [112, 110] width 56 height 12
type input "ESFERA"
click at [119, 123] on div "ESFERAS DE SALMON" at bounding box center [110, 126] width 45 height 7
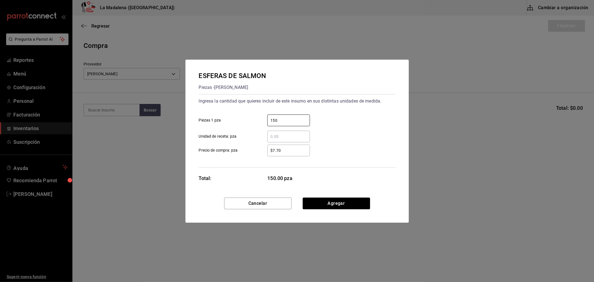
type input "150"
type input "$0.1"
click button "Agregar" at bounding box center [336, 203] width 67 height 12
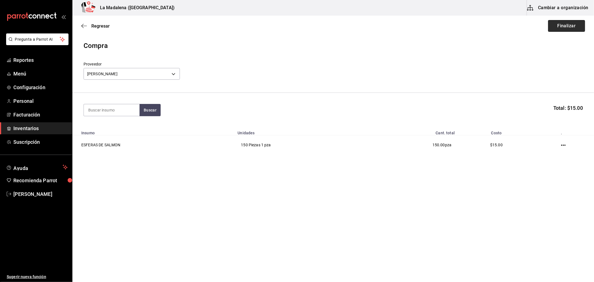
click at [572, 24] on button "Finalizar" at bounding box center [566, 26] width 37 height 12
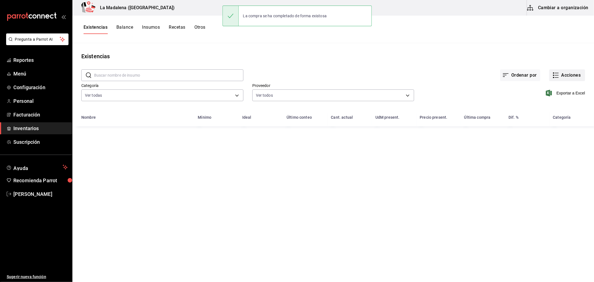
click at [570, 76] on button "Acciones" at bounding box center [567, 75] width 36 height 12
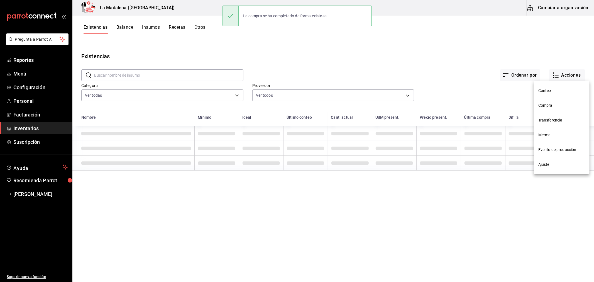
click at [544, 109] on li "Compra" at bounding box center [562, 105] width 56 height 15
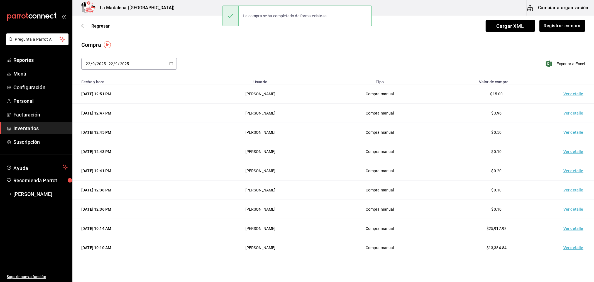
click at [571, 94] on td "Ver detalle" at bounding box center [574, 93] width 39 height 19
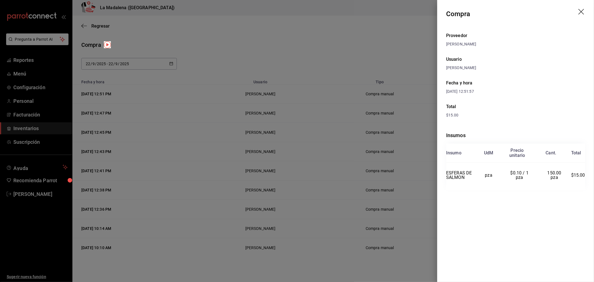
click at [331, 56] on div at bounding box center [297, 141] width 594 height 282
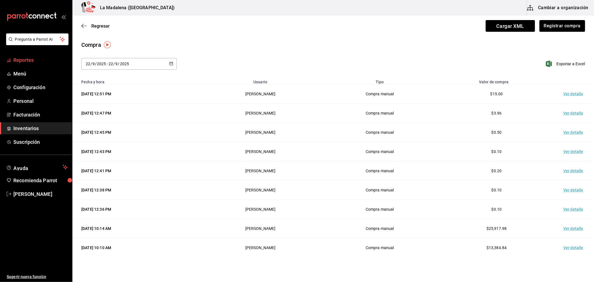
click at [29, 59] on span "Reportes" at bounding box center [40, 60] width 54 height 8
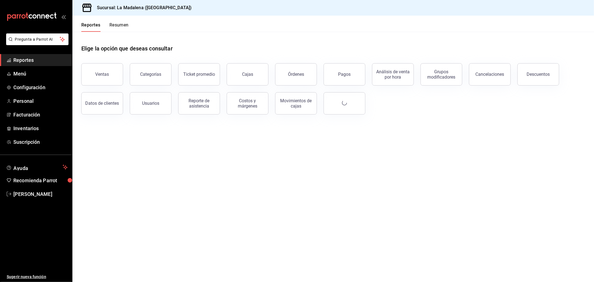
click at [109, 78] on button "Ventas" at bounding box center [102, 74] width 42 height 22
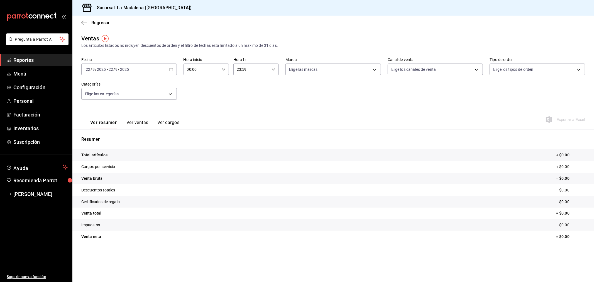
click at [149, 70] on div "2025-09-22 22 / 9 / 2025 - 2025-09-22 22 / 9 / 2025" at bounding box center [128, 69] width 95 height 12
click at [115, 134] on span "Rango de fechas" at bounding box center [107, 136] width 43 height 6
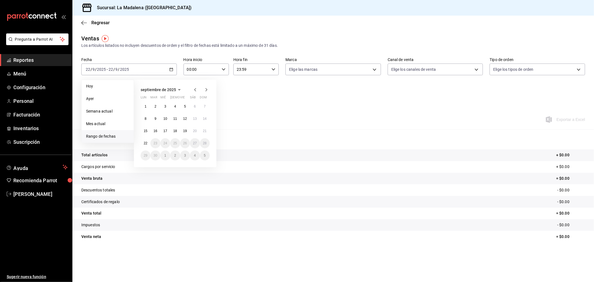
click at [179, 89] on icon "button" at bounding box center [179, 89] width 7 height 7
click at [153, 91] on icon "button" at bounding box center [152, 89] width 7 height 7
click at [154, 106] on button "2024" at bounding box center [152, 110] width 23 height 10
click at [201, 121] on abbr "septiembre" at bounding box center [198, 120] width 16 height 4
click at [145, 154] on abbr "23" at bounding box center [146, 155] width 4 height 4
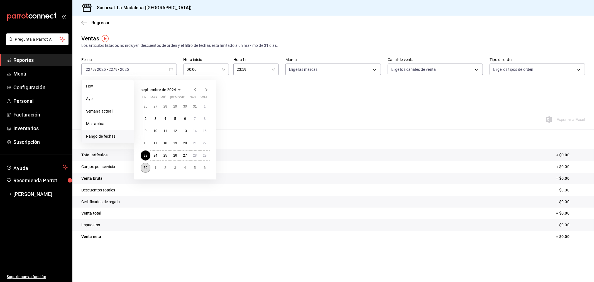
click at [144, 166] on abbr "30" at bounding box center [146, 168] width 4 height 4
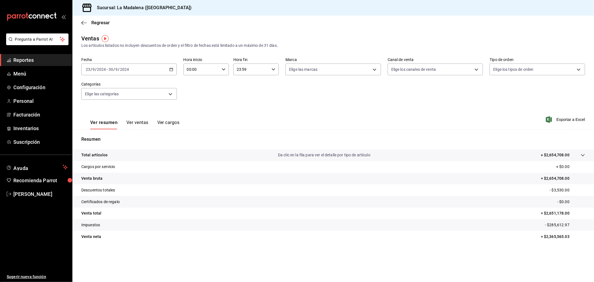
click at [203, 71] on input "00:00" at bounding box center [201, 69] width 36 height 11
click at [195, 93] on span "10" at bounding box center [195, 94] width 14 height 4
type input "10:00"
click at [261, 66] on div at bounding box center [297, 141] width 594 height 282
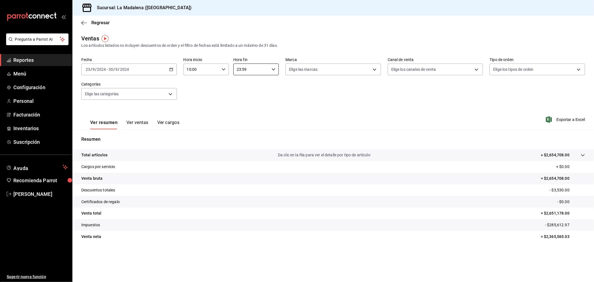
click at [259, 72] on input "23:59" at bounding box center [251, 69] width 36 height 11
click at [240, 79] on span "04" at bounding box center [245, 80] width 14 height 4
type input "04:59"
click at [328, 104] on div at bounding box center [297, 141] width 594 height 282
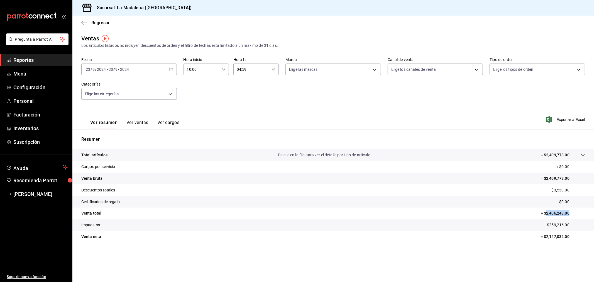
drag, startPoint x: 569, startPoint y: 213, endPoint x: 545, endPoint y: 213, distance: 23.9
click at [545, 213] on p "= $2,406,248.00" at bounding box center [562, 213] width 44 height 6
copy p "2,406,248.00"
click at [136, 69] on div "2024-09-23 23 / 9 / 2024 - 2024-09-30 30 / 9 / 2024" at bounding box center [128, 69] width 95 height 12
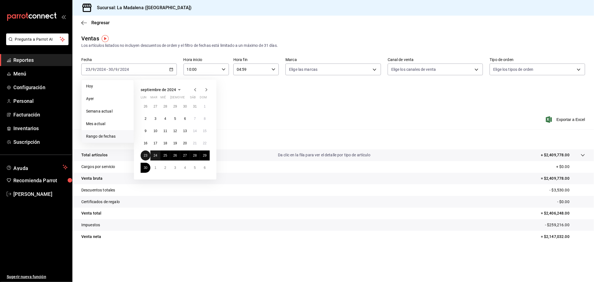
drag, startPoint x: 146, startPoint y: 155, endPoint x: 157, endPoint y: 157, distance: 11.5
click at [148, 156] on button "23" at bounding box center [146, 155] width 10 height 10
click at [158, 157] on button "24" at bounding box center [155, 155] width 10 height 10
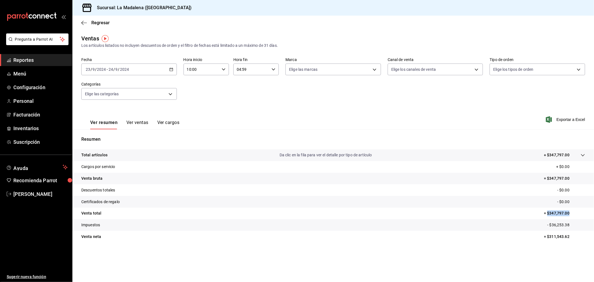
drag, startPoint x: 569, startPoint y: 212, endPoint x: 547, endPoint y: 213, distance: 22.3
click at [547, 213] on p "= $347,797.00" at bounding box center [564, 213] width 41 height 6
copy p "$347,797.00"
click at [152, 72] on div "2024-09-23 23 / 9 / 2024 - 2024-09-24 24 / 9 / 2024" at bounding box center [128, 69] width 95 height 12
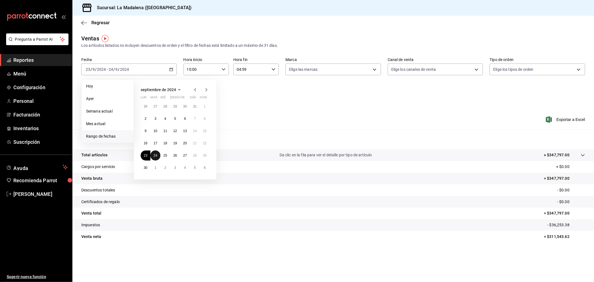
click at [157, 156] on abbr "24" at bounding box center [155, 155] width 4 height 4
click at [166, 155] on abbr "25" at bounding box center [165, 155] width 4 height 4
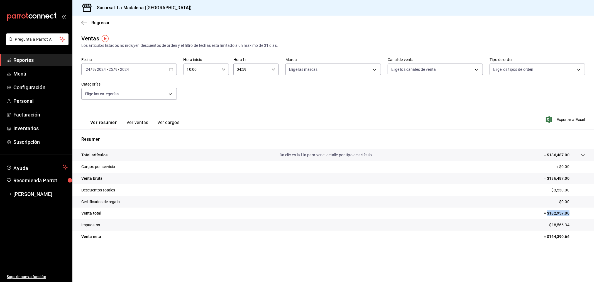
drag, startPoint x: 569, startPoint y: 213, endPoint x: 547, endPoint y: 215, distance: 22.1
click at [547, 215] on p "= $182,957.00" at bounding box center [564, 213] width 41 height 6
copy p "$182,957.00"
click at [149, 68] on div "2024-09-24 24 / 9 / 2024 - 2024-09-25 25 / 9 / 2024" at bounding box center [128, 69] width 95 height 12
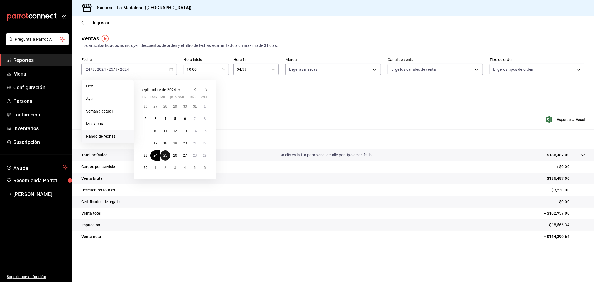
click at [164, 155] on abbr "25" at bounding box center [165, 155] width 4 height 4
click at [174, 152] on button "26" at bounding box center [175, 155] width 10 height 10
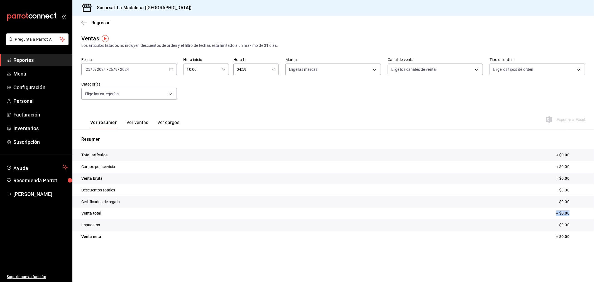
drag, startPoint x: 569, startPoint y: 213, endPoint x: 553, endPoint y: 214, distance: 16.2
click at [553, 214] on tr "Venta total = $0.00" at bounding box center [332, 213] width 521 height 12
copy p "= $0.00"
click at [138, 68] on div "2024-09-25 25 / 9 / 2024 - 2024-09-26 26 / 9 / 2024" at bounding box center [128, 69] width 95 height 12
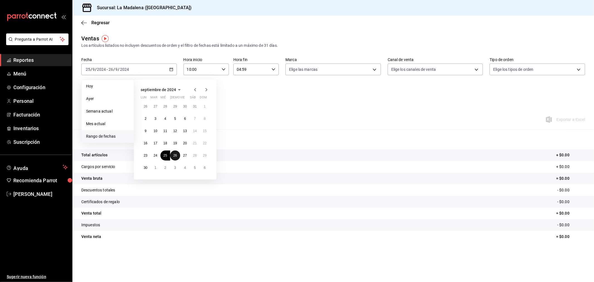
click at [174, 153] on abbr "26" at bounding box center [175, 155] width 4 height 4
click at [187, 156] on button "27" at bounding box center [185, 155] width 10 height 10
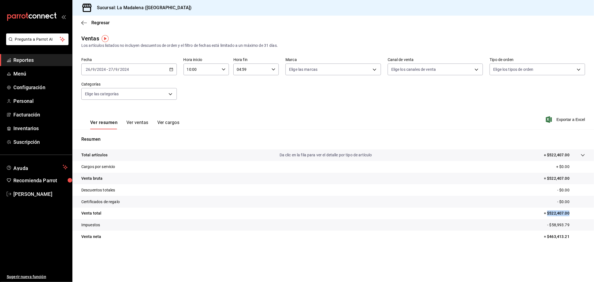
drag, startPoint x: 569, startPoint y: 212, endPoint x: 547, endPoint y: 215, distance: 22.3
click at [547, 215] on p "= $522,407.00" at bounding box center [564, 213] width 41 height 6
copy p "$522,407.00"
click at [141, 65] on div "2024-09-26 26 / 9 / 2024 - 2024-09-27 27 / 9 / 2024" at bounding box center [128, 69] width 95 height 12
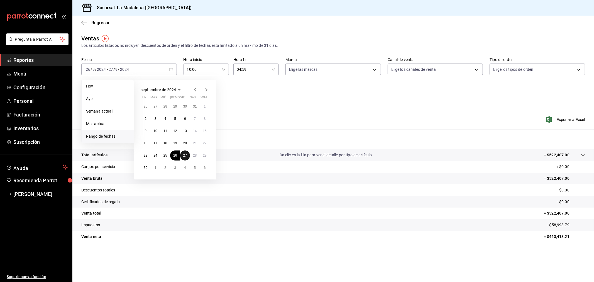
click at [185, 155] on abbr "27" at bounding box center [185, 155] width 4 height 4
drag, startPoint x: 196, startPoint y: 155, endPoint x: 201, endPoint y: 157, distance: 4.5
click at [196, 155] on button "28" at bounding box center [195, 155] width 10 height 10
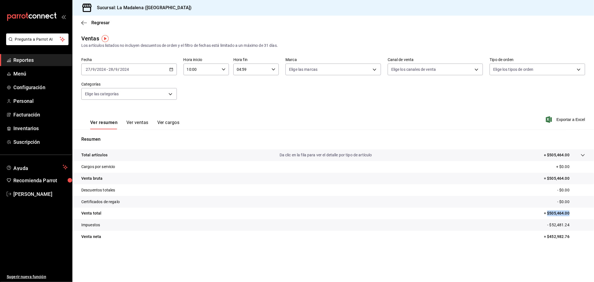
drag, startPoint x: 569, startPoint y: 212, endPoint x: 547, endPoint y: 213, distance: 22.0
click at [547, 213] on p "= $505,464.00" at bounding box center [564, 213] width 41 height 6
copy p "$505,464.00"
click at [138, 71] on div "2024-09-27 27 / 9 / 2024 - 2024-09-28 28 / 9 / 2024" at bounding box center [128, 69] width 95 height 12
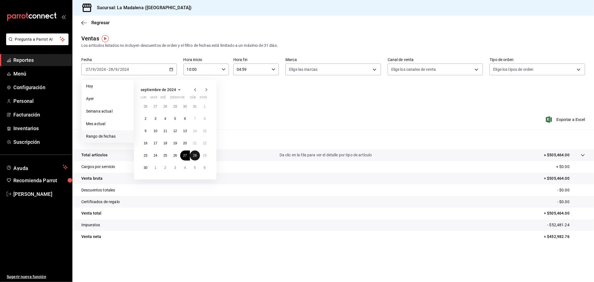
click at [195, 152] on button "28" at bounding box center [195, 155] width 10 height 10
click at [203, 153] on button "29" at bounding box center [205, 155] width 10 height 10
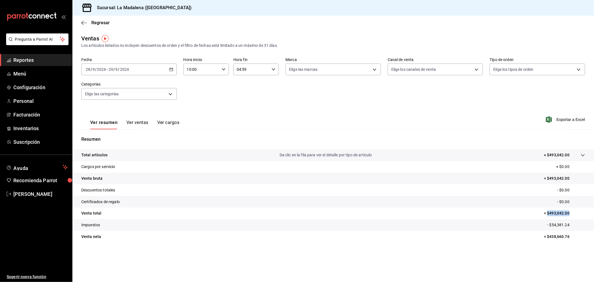
drag, startPoint x: 568, startPoint y: 212, endPoint x: 547, endPoint y: 213, distance: 20.9
click at [547, 213] on p "= $493,042.00" at bounding box center [564, 213] width 41 height 6
copy p "$493,042.00"
click at [141, 70] on div "2024-09-28 28 / 9 / 2024 - 2024-09-29 29 / 9 / 2024" at bounding box center [128, 69] width 95 height 12
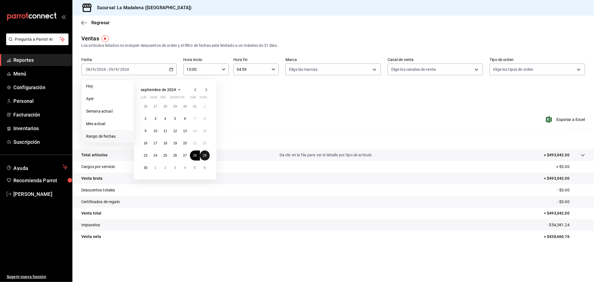
click at [204, 155] on abbr "29" at bounding box center [205, 155] width 4 height 4
click at [144, 168] on abbr "30" at bounding box center [146, 168] width 4 height 4
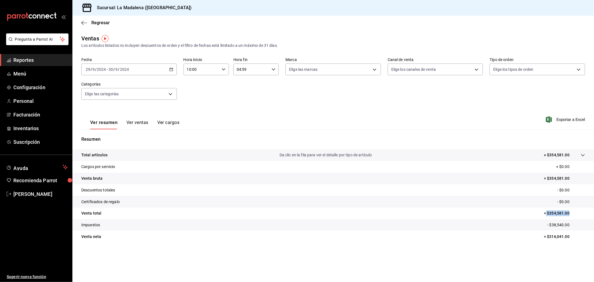
drag, startPoint x: 569, startPoint y: 213, endPoint x: 545, endPoint y: 216, distance: 24.1
click at [545, 216] on p "= $354,581.00" at bounding box center [564, 213] width 41 height 6
copy p "$354,581.00"
click at [136, 71] on div "2024-09-29 29 / 9 / 2024 - 2024-09-30 30 / 9 / 2024" at bounding box center [128, 69] width 95 height 12
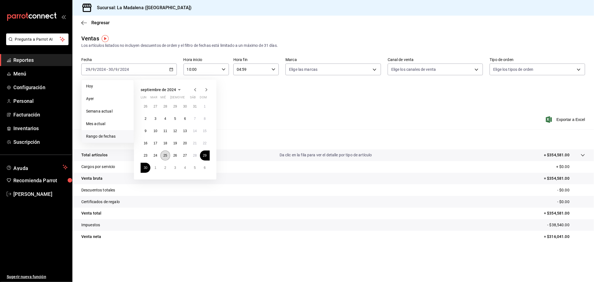
click at [166, 153] on abbr "25" at bounding box center [165, 155] width 4 height 4
click at [171, 154] on button "26" at bounding box center [175, 155] width 10 height 10
